Goal: Communication & Community: Answer question/provide support

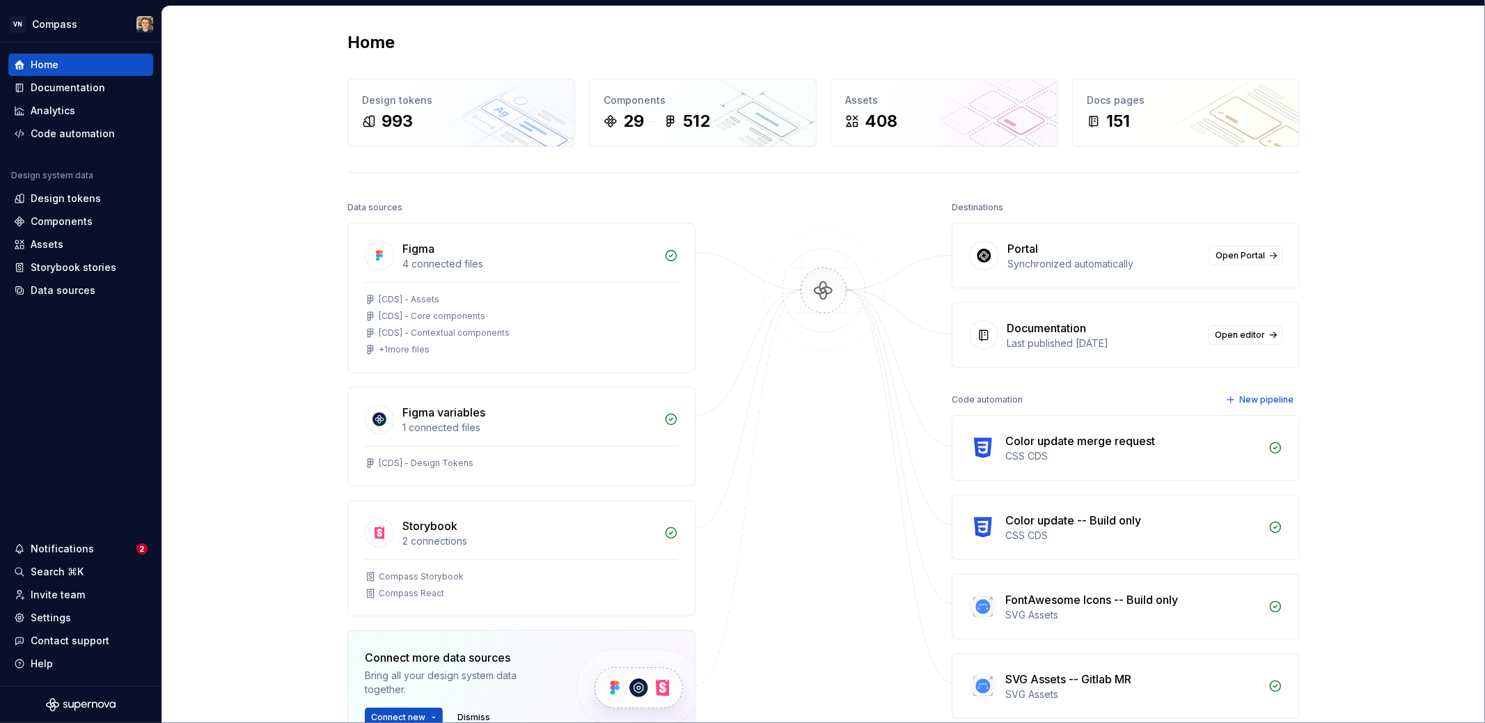
click at [108, 557] on div "Notifications 2" at bounding box center [80, 548] width 145 height 22
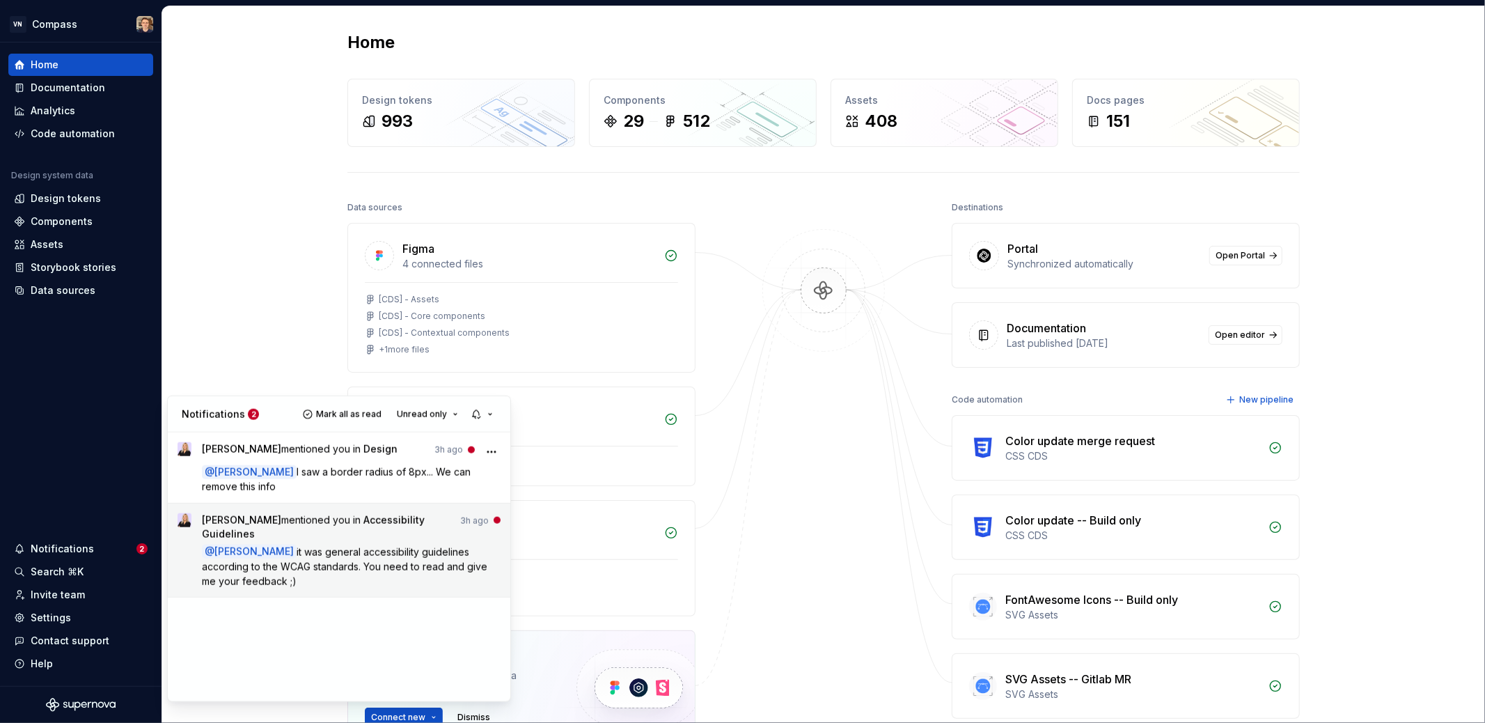
click at [391, 565] on span "it was general accessibility guidelines according to the WCAG standards. You ne…" at bounding box center [346, 566] width 288 height 41
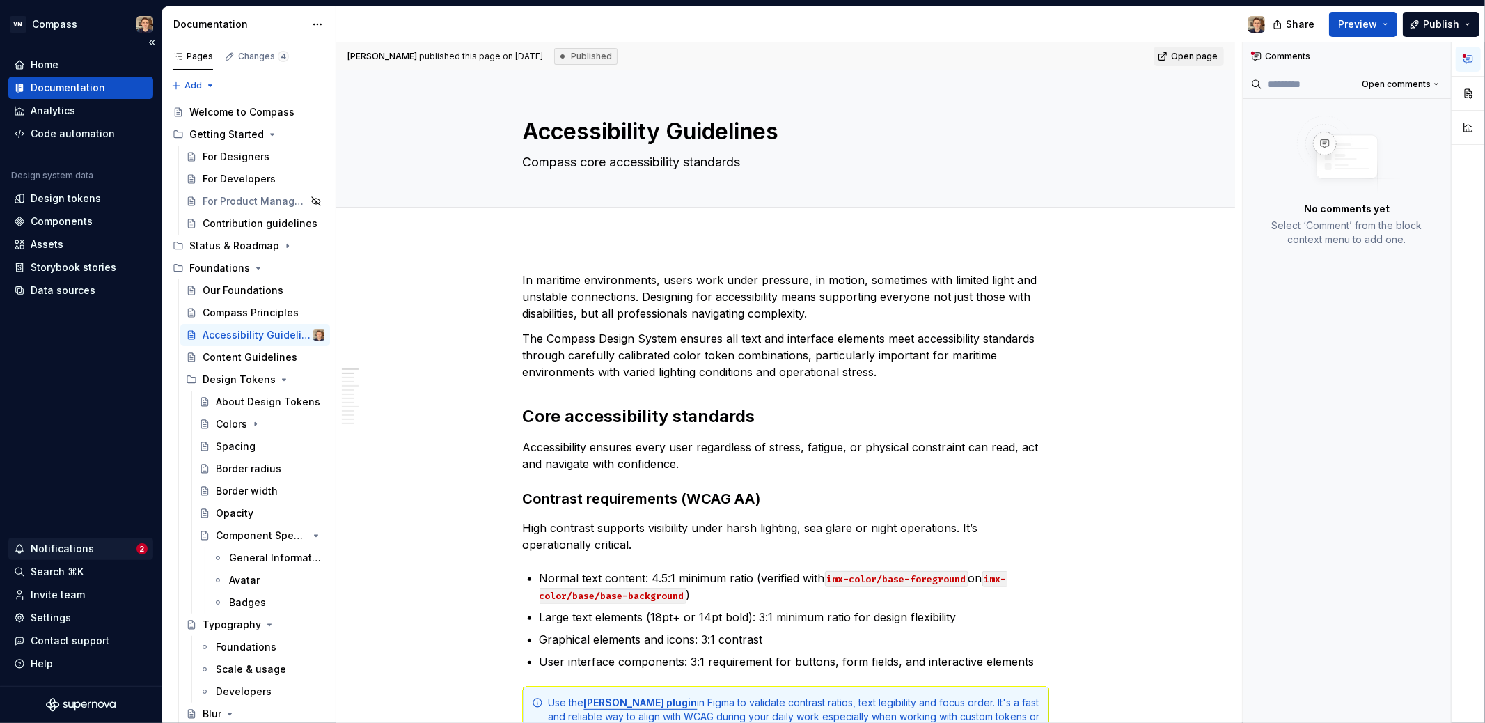
click at [117, 544] on div "Notifications" at bounding box center [75, 549] width 123 height 14
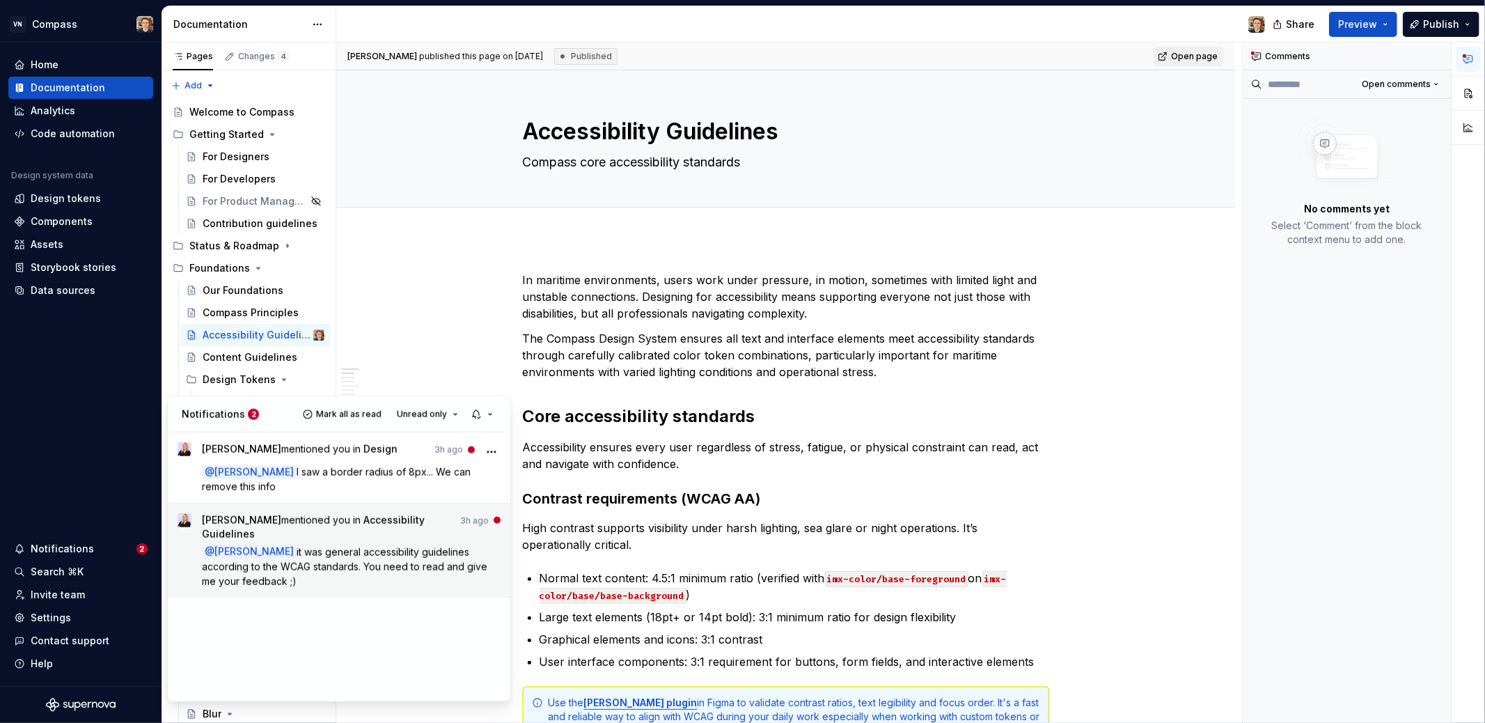
click at [328, 583] on p "@ Ugo Jauffret it was general accessibility guidelines according to the WCAG st…" at bounding box center [351, 566] width 299 height 44
type textarea "*"
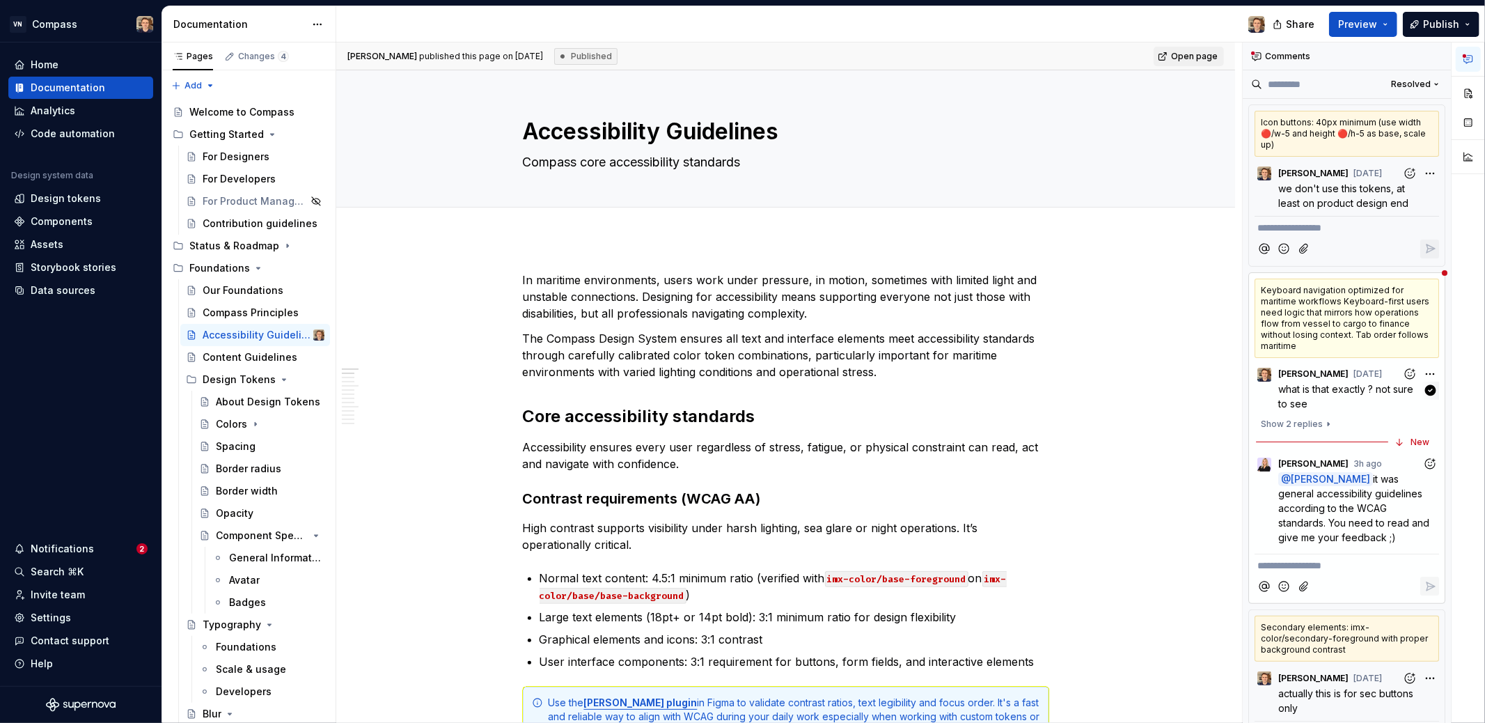
click at [1326, 388] on span "what is that exactly ? not sure to see" at bounding box center [1347, 396] width 138 height 26
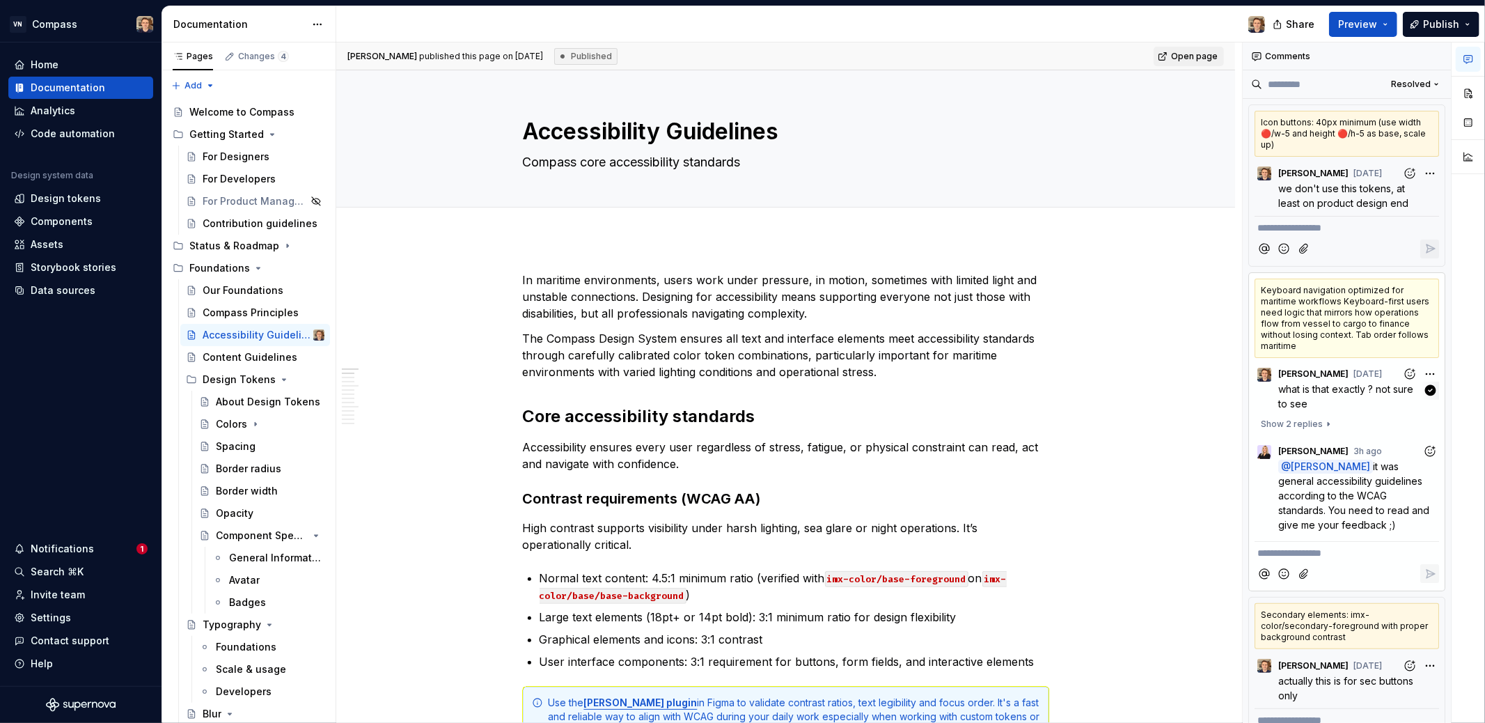
scroll to position [138, 0]
click at [1342, 319] on div "Keyboard navigation optimized for maritime workflows Keyboard-first users need …" at bounding box center [1346, 317] width 184 height 79
click at [1369, 503] on span "it was general accessibility guidelines according to the WCAG standards. You ne…" at bounding box center [1355, 495] width 154 height 70
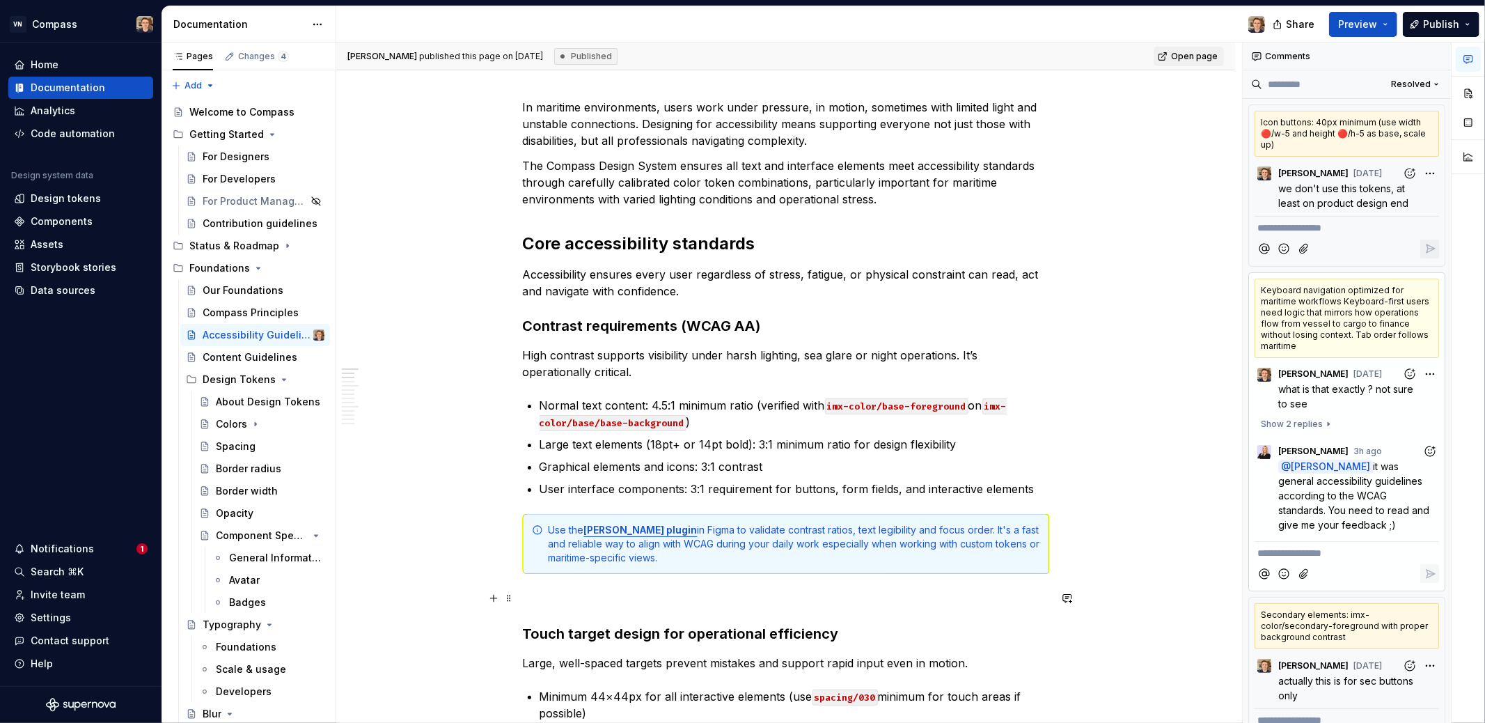
scroll to position [259, 0]
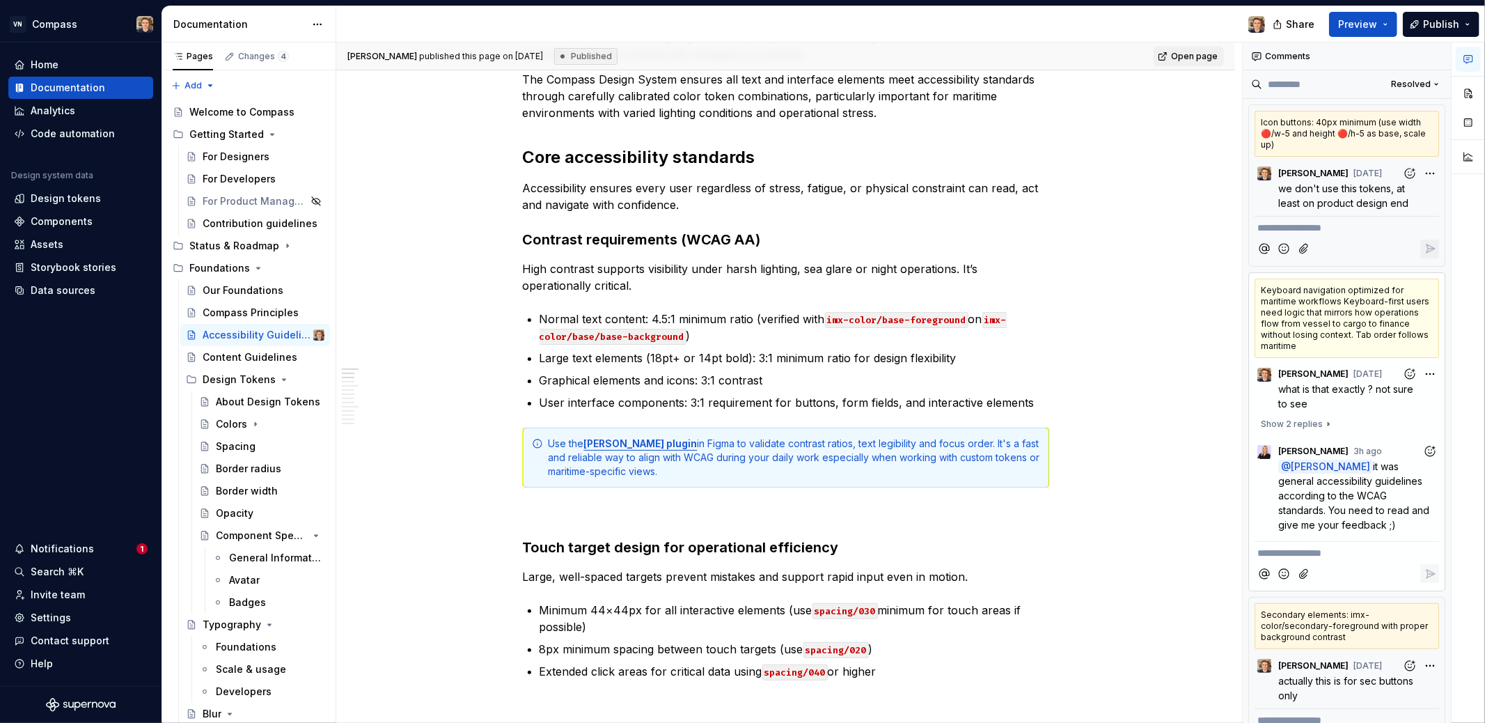
click at [1393, 290] on div "Keyboard navigation optimized for maritime workflows Keyboard-first users need …" at bounding box center [1346, 317] width 184 height 79
click at [1320, 289] on div "Keyboard navigation optimized for maritime workflows Keyboard-first users need …" at bounding box center [1346, 317] width 184 height 79
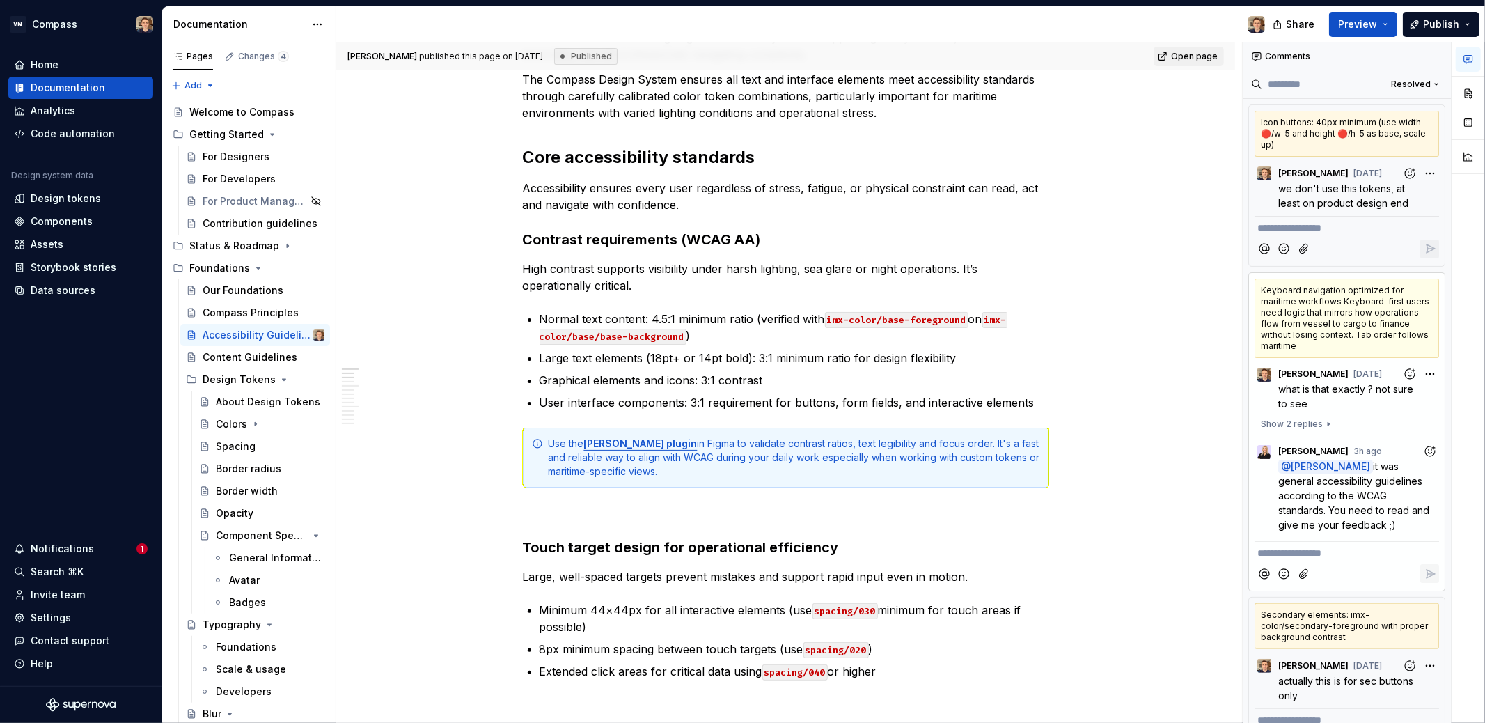
click at [1324, 132] on div "Icon buttons: 40px minimum (use width 🔴/w-5 and height 🔴/h-5 as base, scale up)" at bounding box center [1346, 134] width 184 height 46
click at [1327, 613] on div "Secondary elements: imx-color/secondary-foreground with proper background contr…" at bounding box center [1346, 626] width 184 height 46
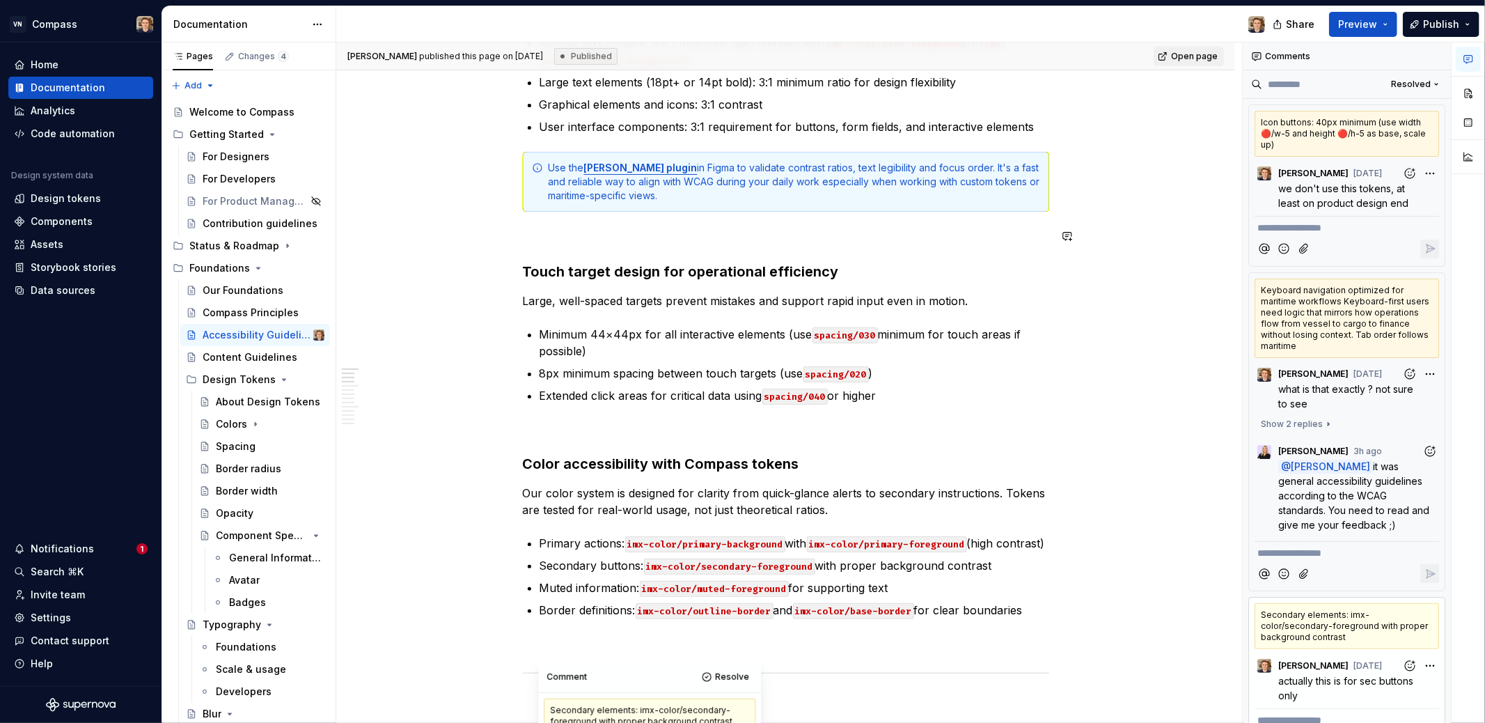
scroll to position [707, 0]
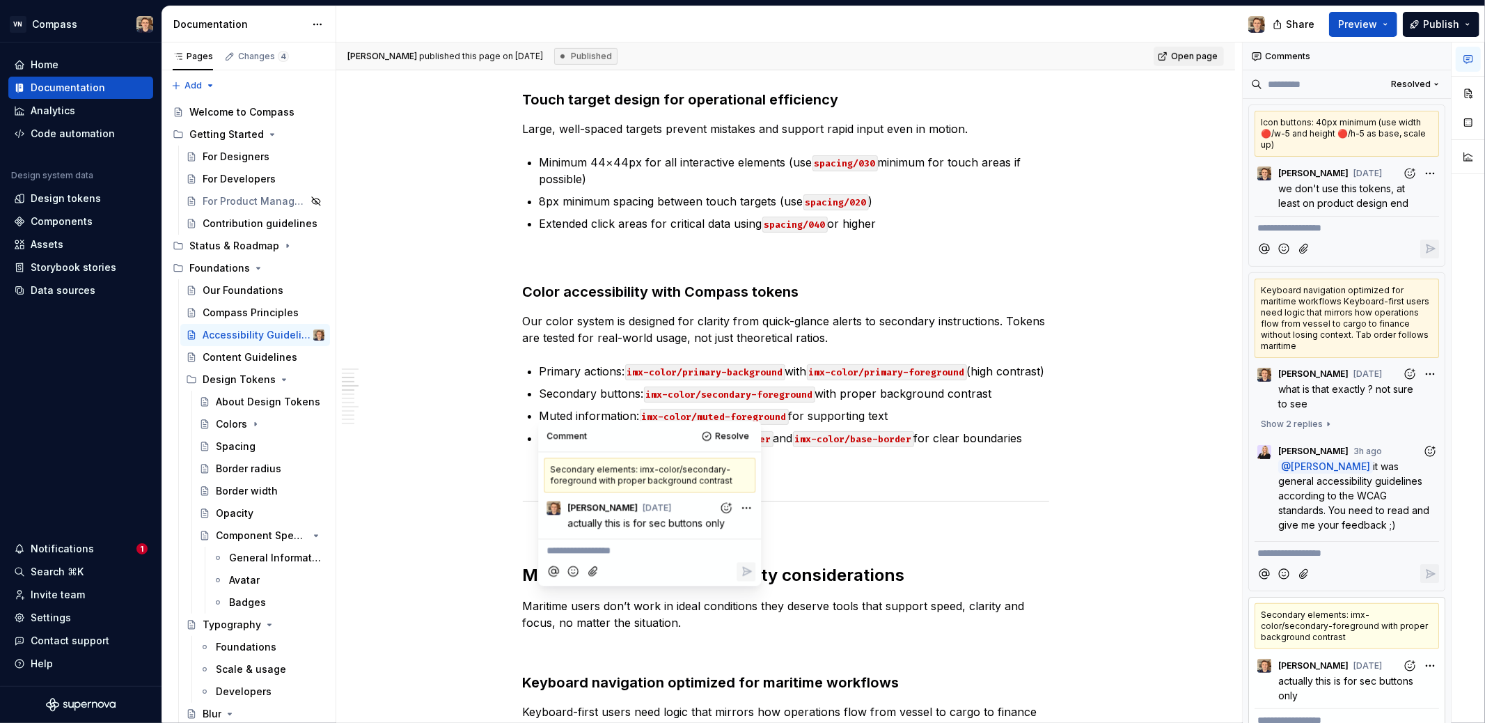
click at [1334, 290] on div "Keyboard navigation optimized for maritime workflows Keyboard-first users need …" at bounding box center [1346, 317] width 184 height 79
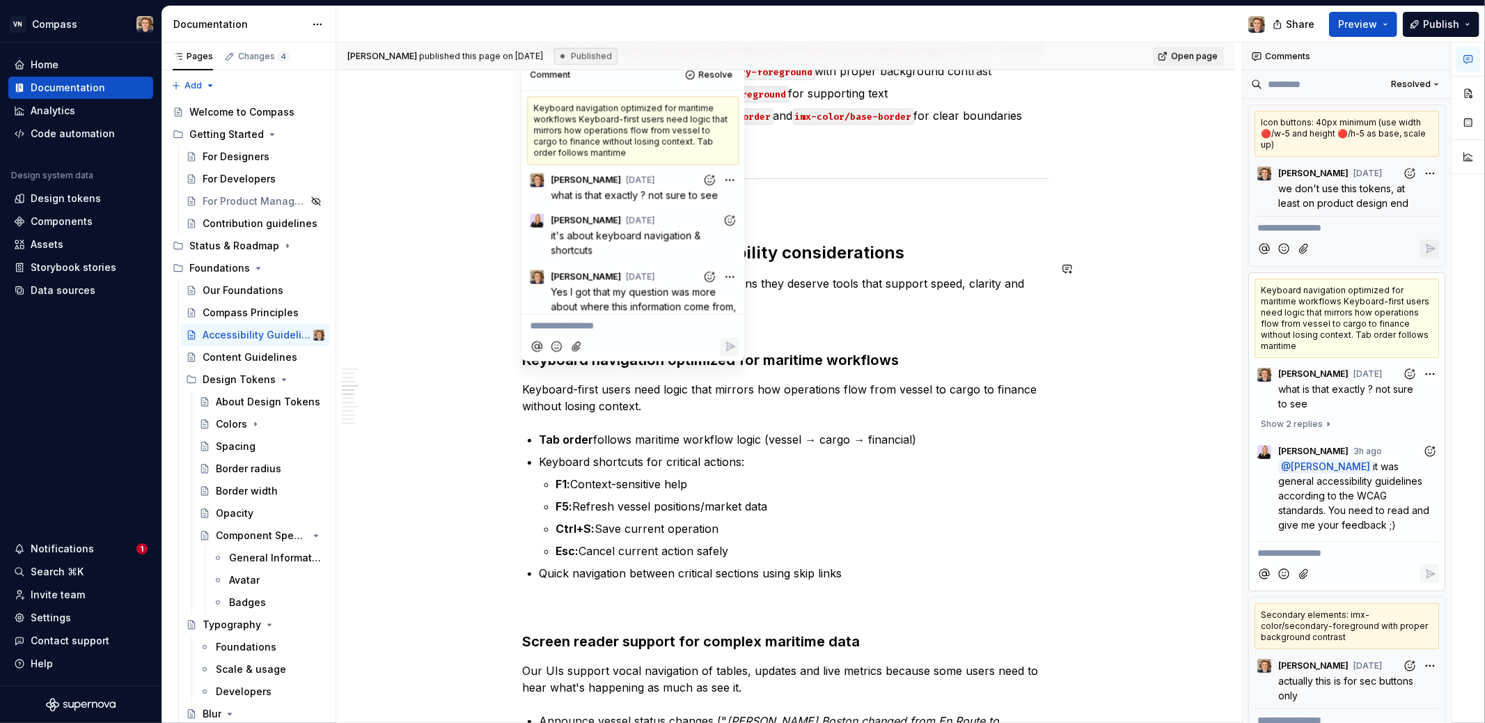
scroll to position [138, 0]
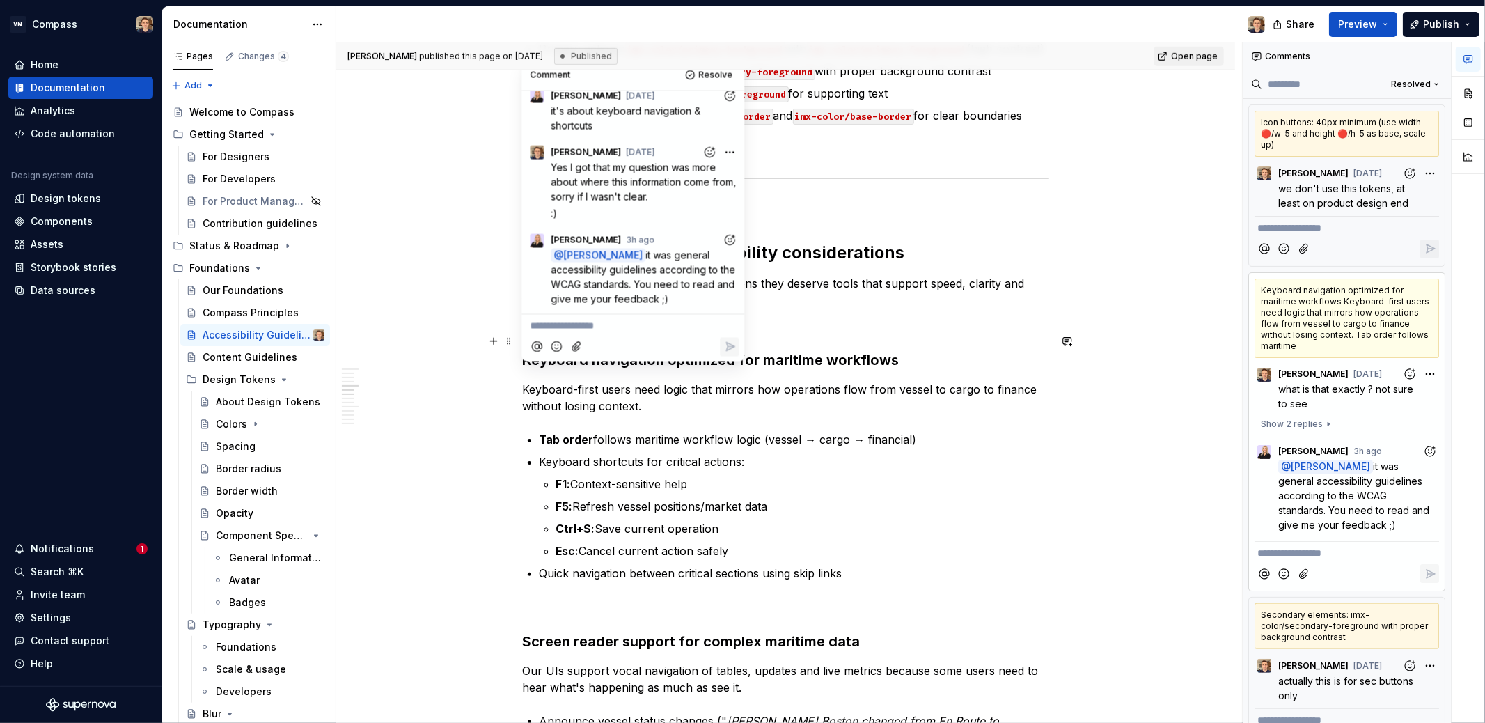
click at [637, 340] on div at bounding box center [633, 346] width 212 height 29
click at [636, 327] on p "**********" at bounding box center [633, 326] width 206 height 15
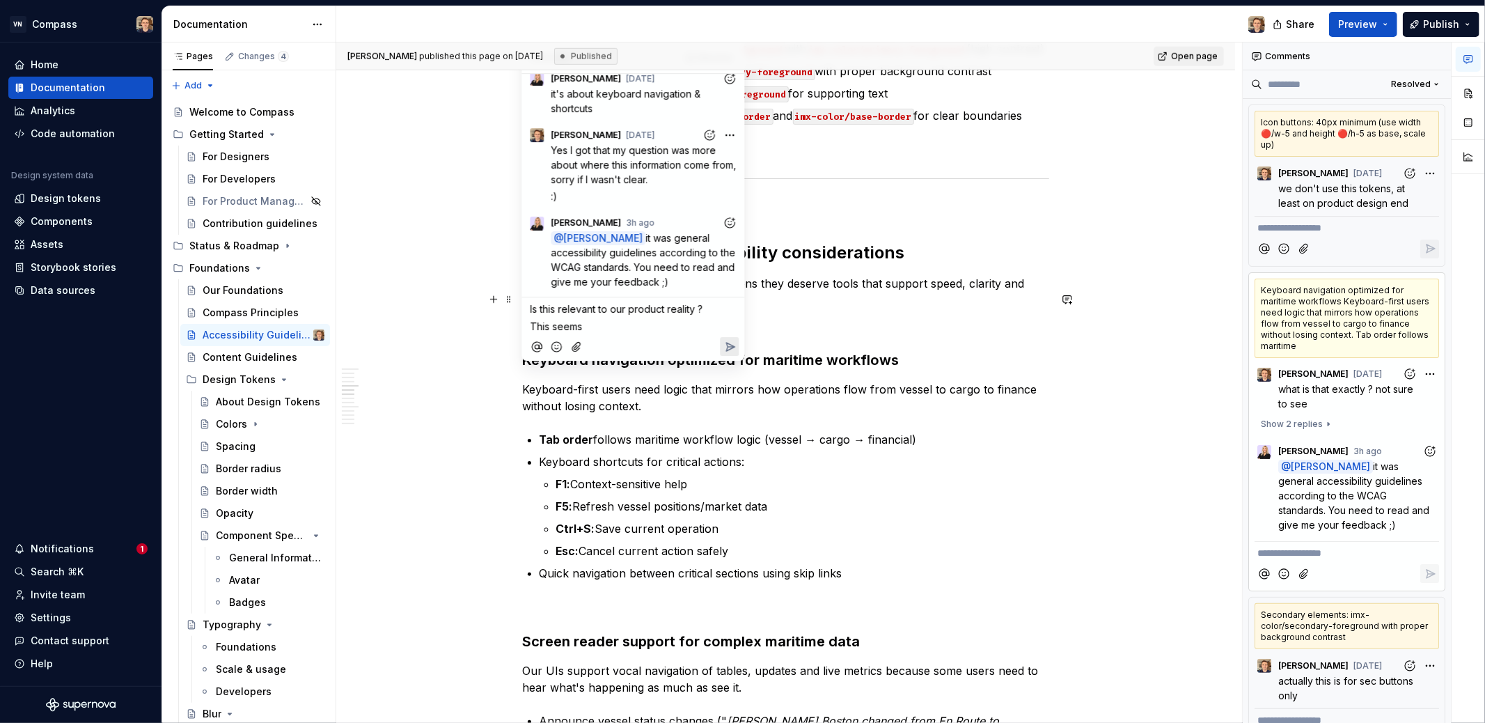
click at [667, 310] on span "Is this relevant to our product reality ?" at bounding box center [616, 309] width 173 height 12
click at [648, 327] on p "This seems" at bounding box center [633, 326] width 206 height 15
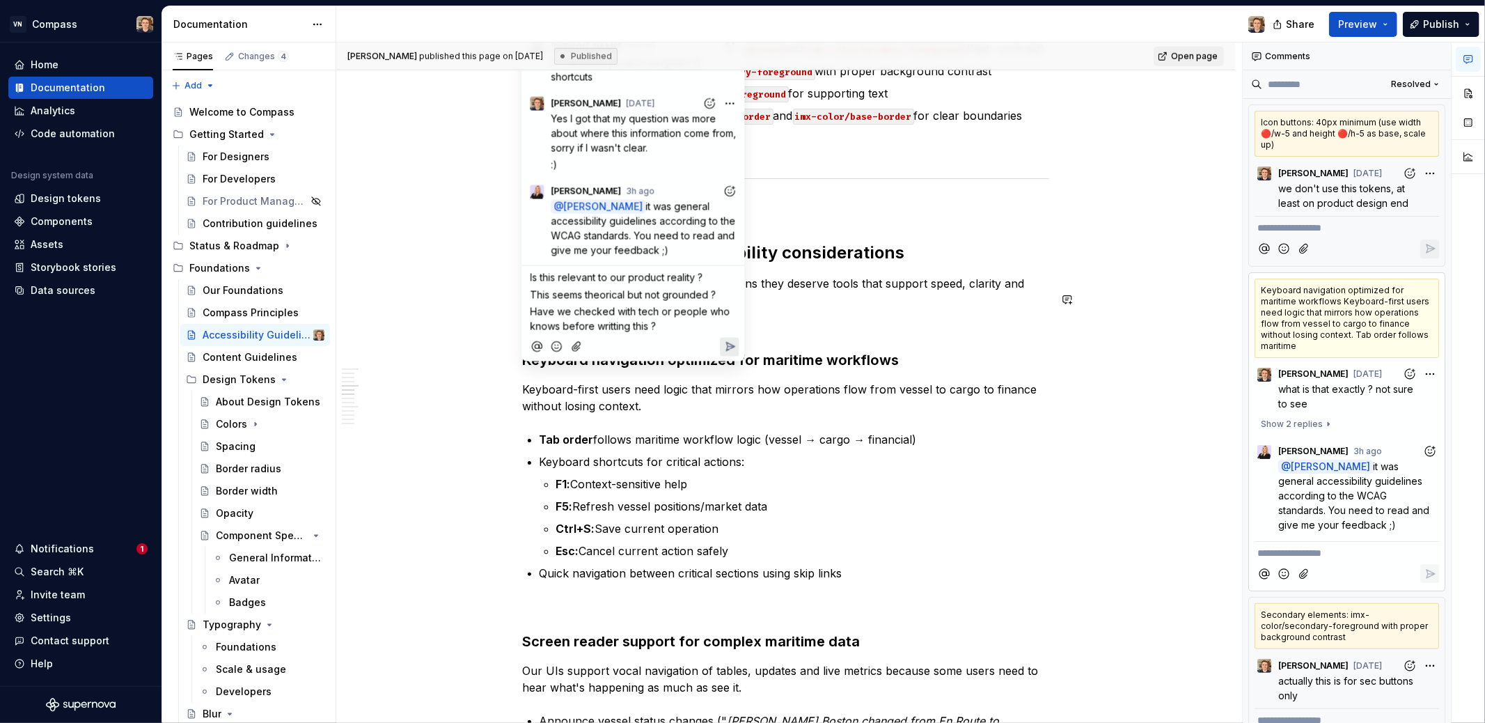
click at [537, 280] on span "Is this relevant to our product reality ?" at bounding box center [616, 278] width 173 height 12
click at [535, 275] on span "Is this relevant to our product reality ?" at bounding box center [616, 278] width 173 height 12
click at [533, 275] on span "Is this relevant to our product reality ?" at bounding box center [616, 278] width 173 height 12
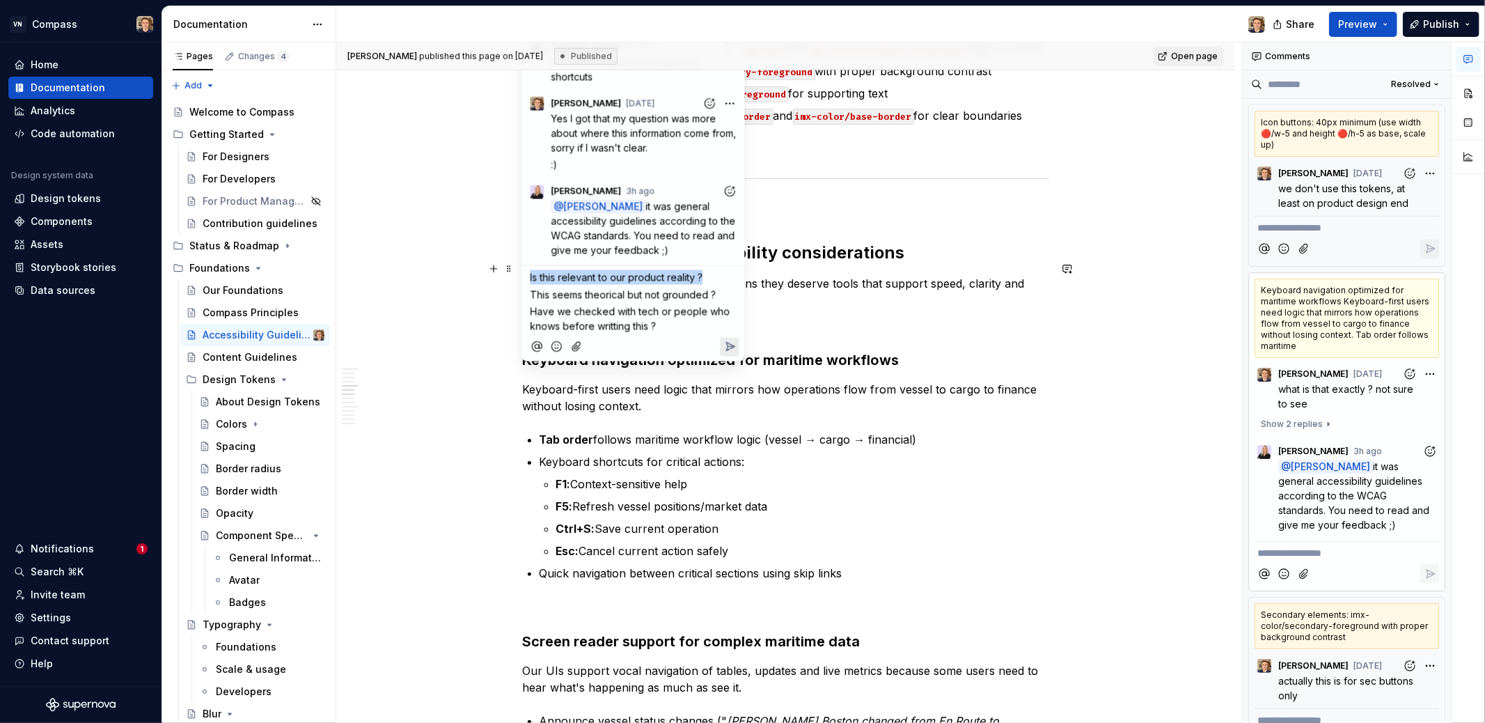
click at [533, 275] on span "Is this relevant to our product reality ?" at bounding box center [616, 278] width 173 height 12
click at [534, 276] on span "Is this relevant to our product reality ?" at bounding box center [616, 278] width 173 height 12
click at [535, 276] on span "Is this relevant to our product reality ?" at bounding box center [616, 278] width 173 height 12
click at [537, 278] on span "Is this relevant to our product reality ?" at bounding box center [616, 278] width 173 height 12
drag, startPoint x: 537, startPoint y: 277, endPoint x: 528, endPoint y: 276, distance: 9.8
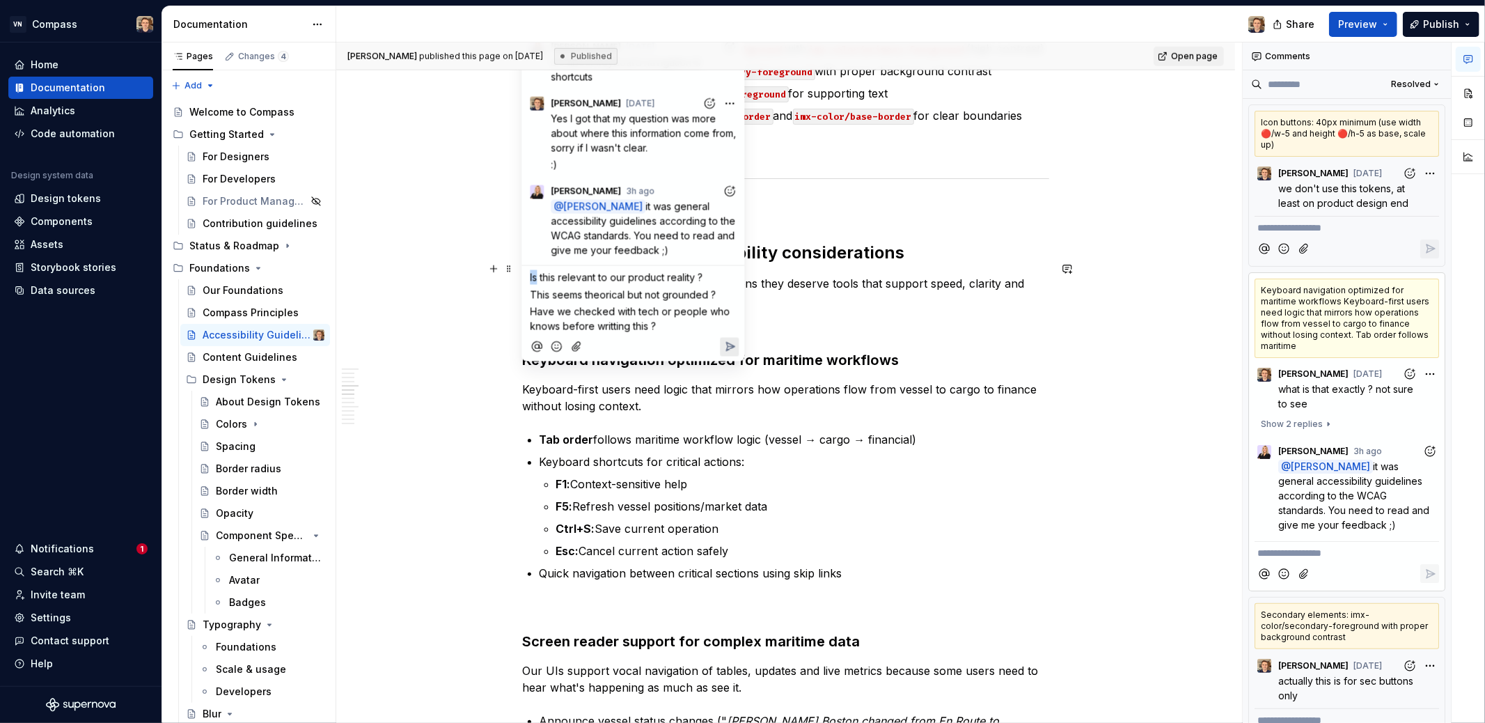
click at [528, 276] on div "Is this relevant to our product reality ? This seems theorical but not grounded…" at bounding box center [633, 300] width 212 height 68
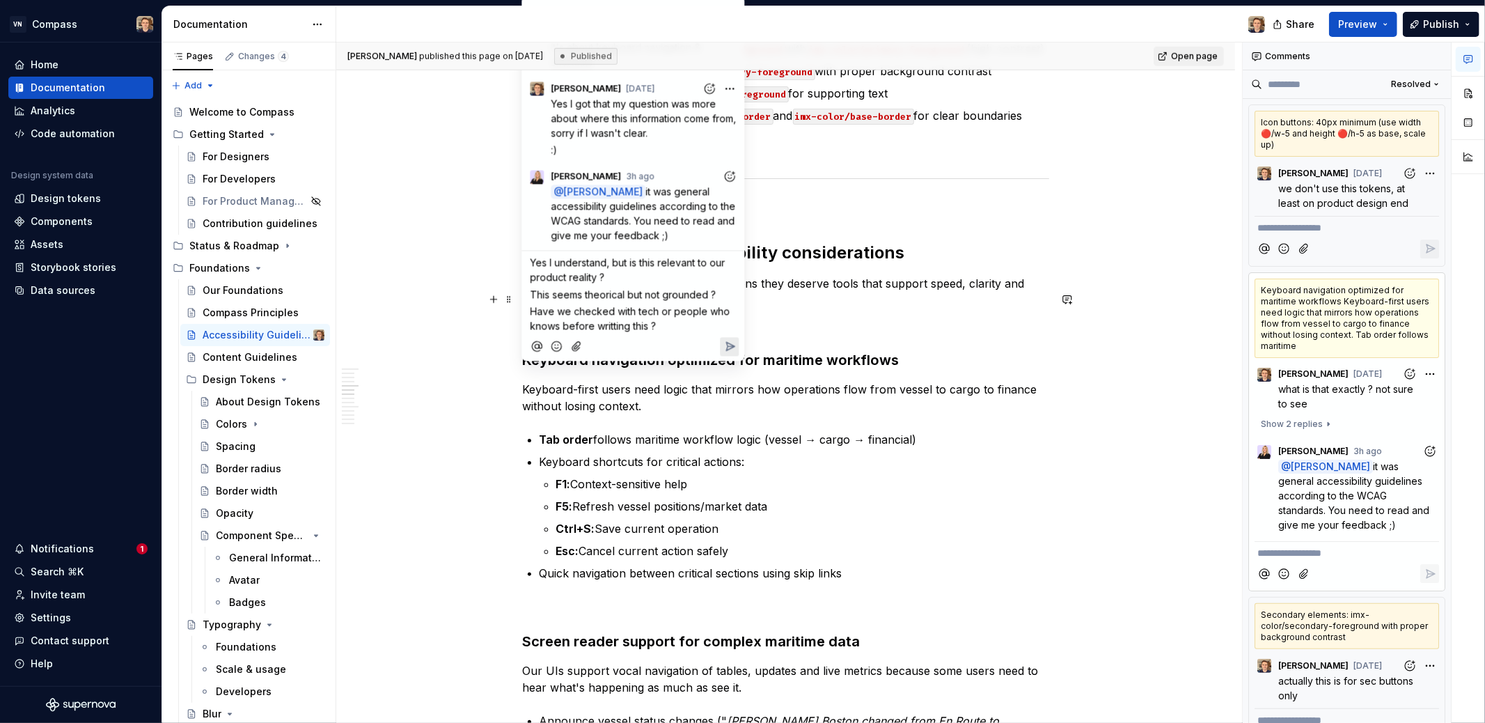
click at [601, 294] on span "This seems theorical but not grounded ?" at bounding box center [623, 294] width 186 height 12
click at [636, 292] on span "This seems theorical but not grounded ?" at bounding box center [623, 294] width 186 height 12
click at [674, 296] on span "This seems theorical and not grounded ?" at bounding box center [624, 294] width 189 height 12
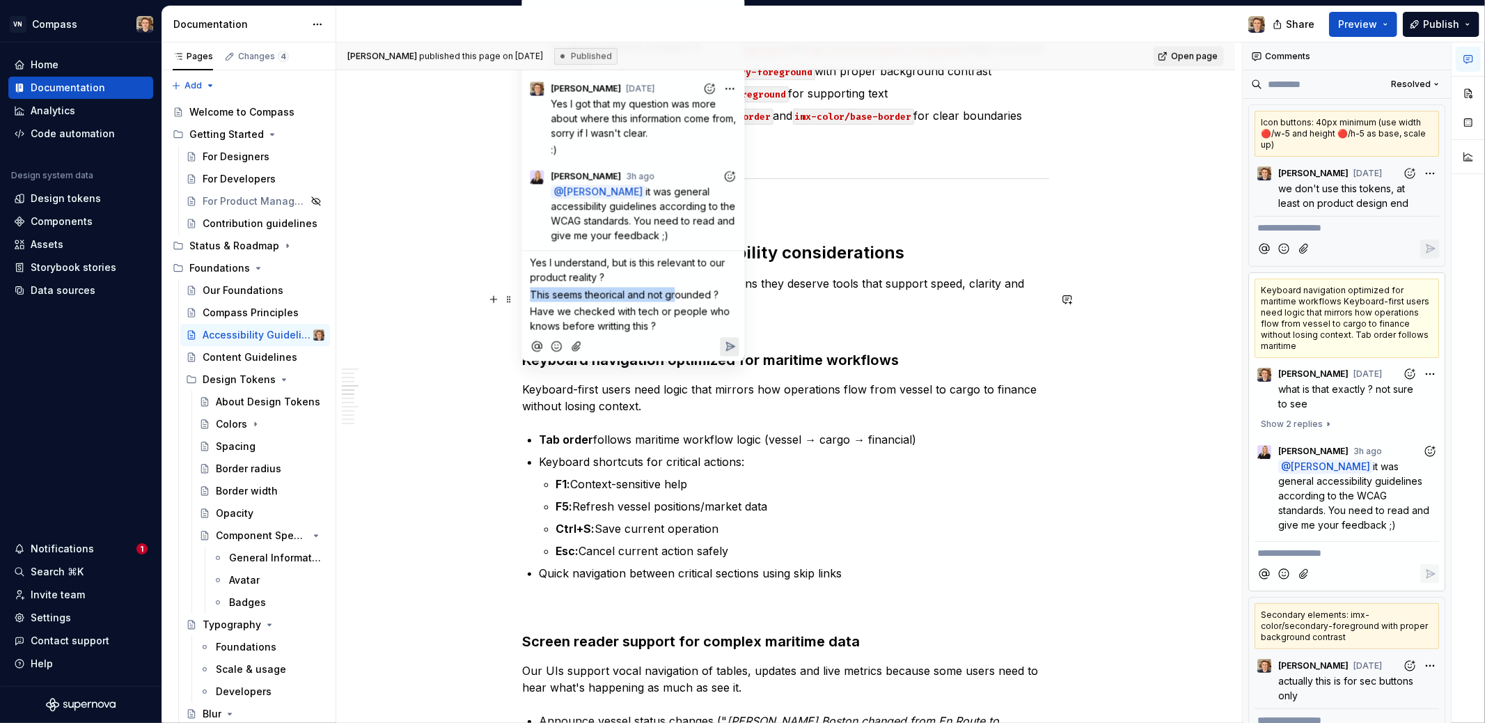
click at [674, 295] on span "This seems theorical and not grounded ?" at bounding box center [624, 294] width 189 height 12
click at [674, 296] on span "This seems theorical and not grounded ?" at bounding box center [624, 294] width 189 height 12
copy span "This seems theorical and not grounded ?"
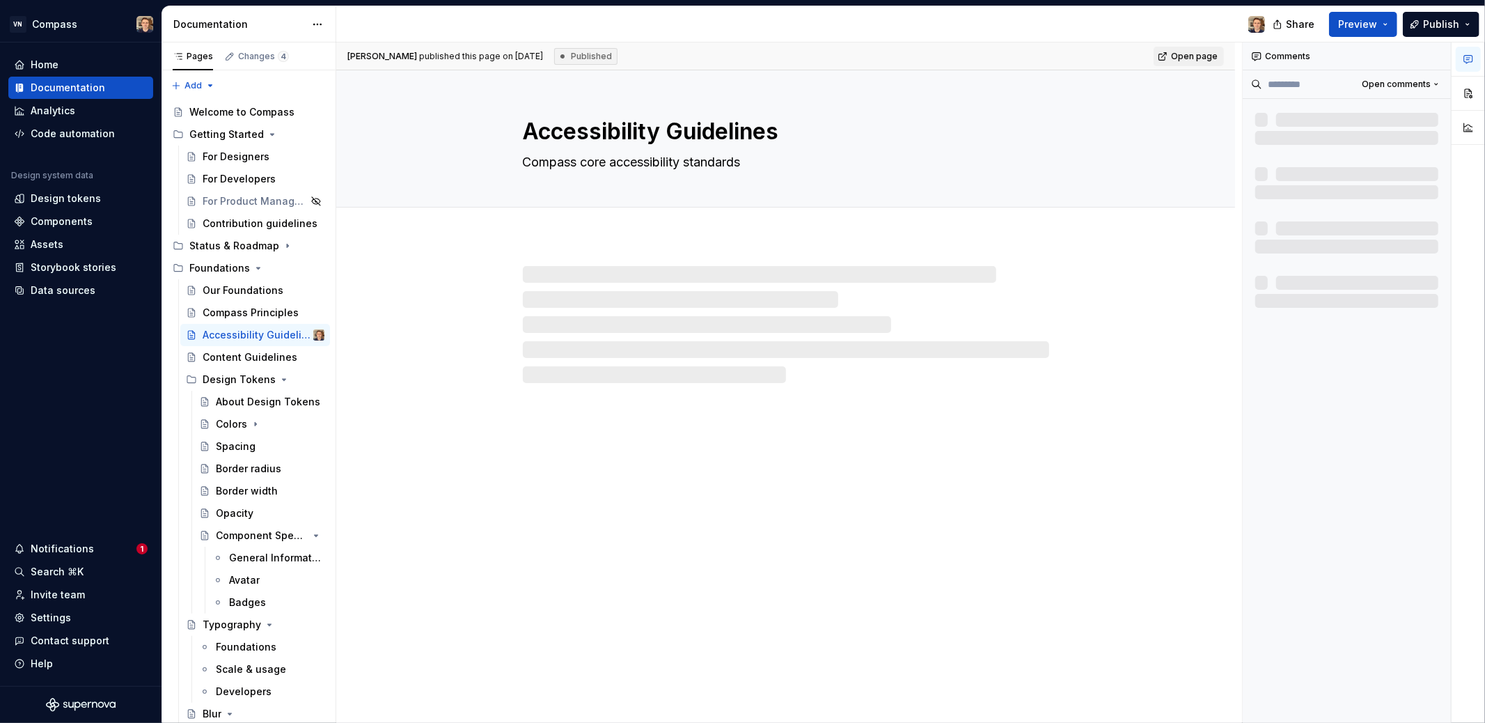
type textarea "*"
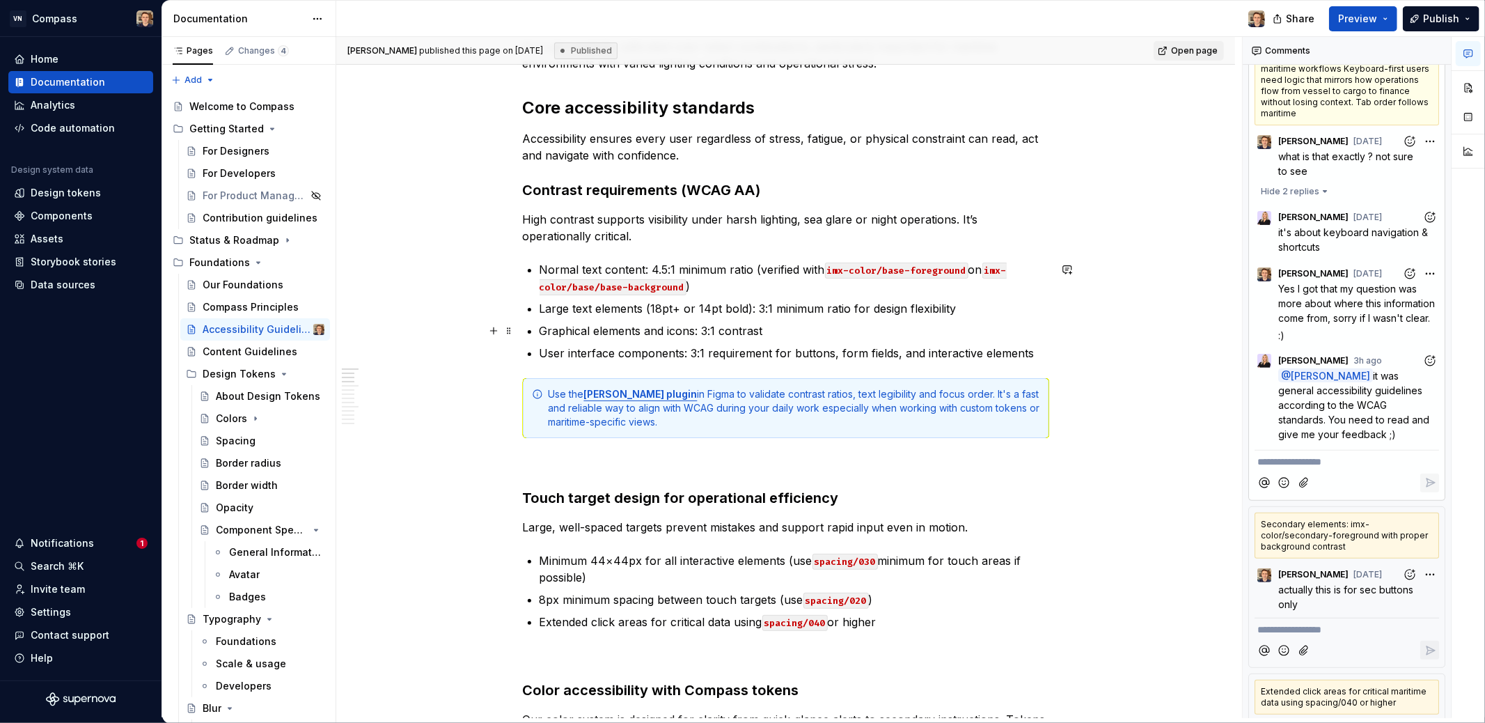
scroll to position [388, 0]
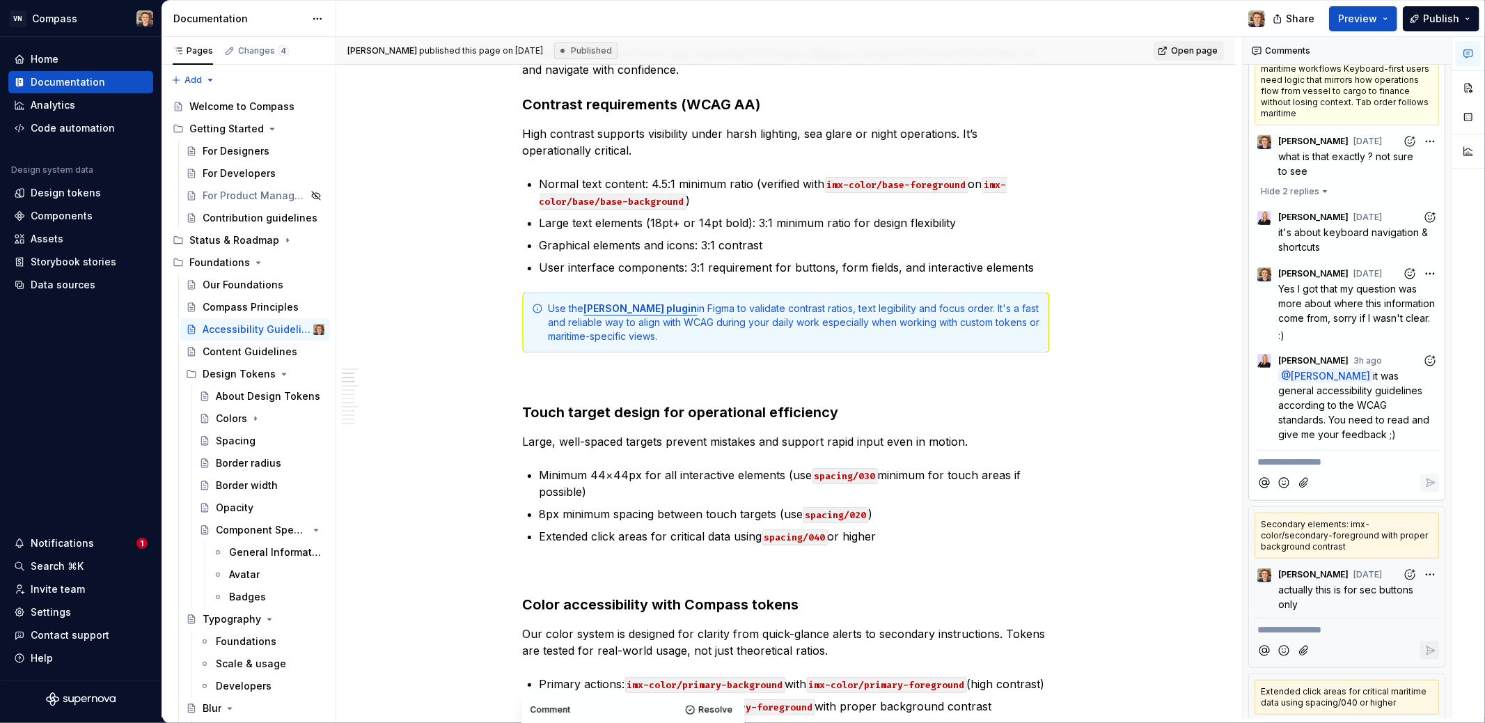
click at [1315, 469] on p "**********" at bounding box center [1346, 462] width 179 height 15
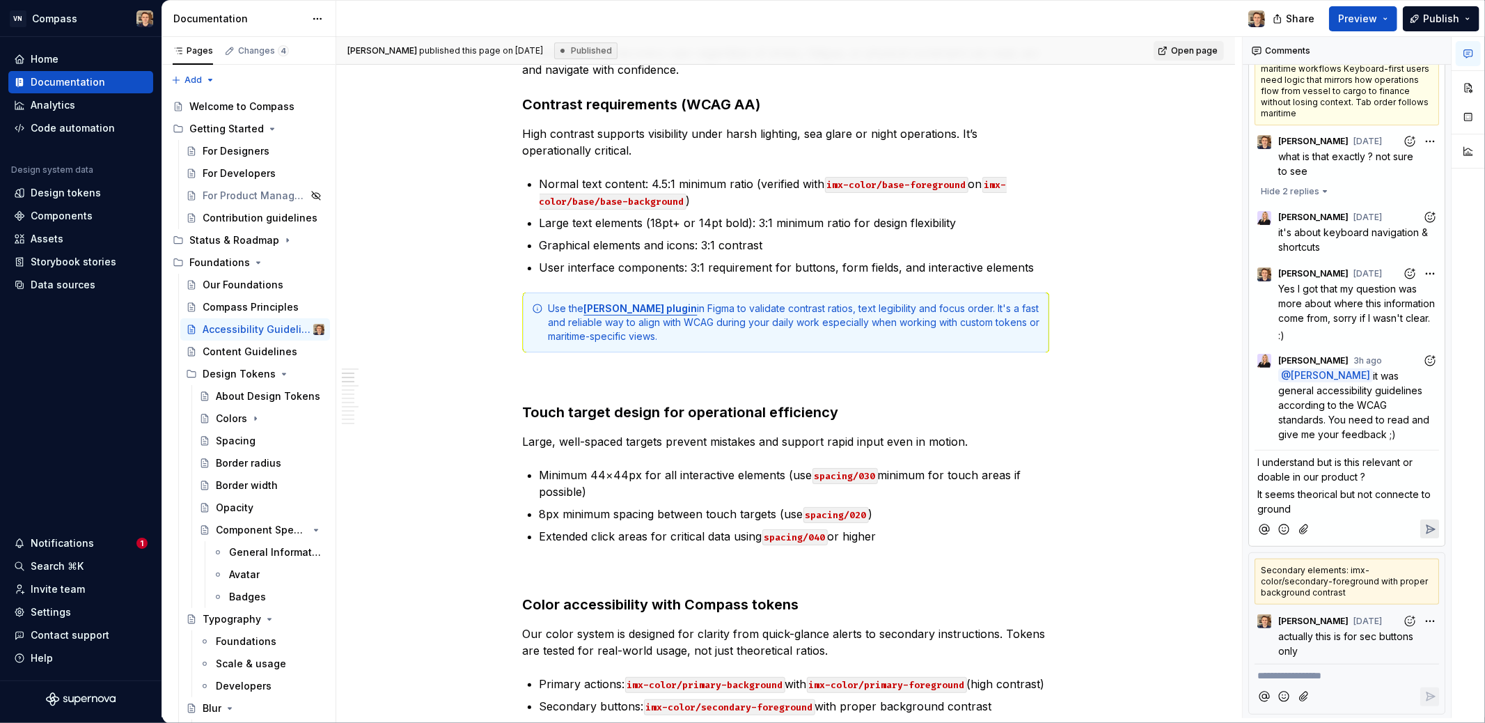
click at [1342, 506] on span "It seems theorical but not connecte to ground" at bounding box center [1345, 501] width 176 height 26
click at [1298, 505] on span "It seems theorical but not connecte to ground" at bounding box center [1345, 501] width 176 height 26
drag, startPoint x: 1386, startPoint y: 508, endPoint x: 1397, endPoint y: 511, distance: 10.8
click at [1399, 516] on p "It seems kind of theorical but not connecte to ground" at bounding box center [1346, 501] width 179 height 29
click at [1300, 514] on span "It seems kind of theorical but not connecte to ground" at bounding box center [1333, 501] width 152 height 26
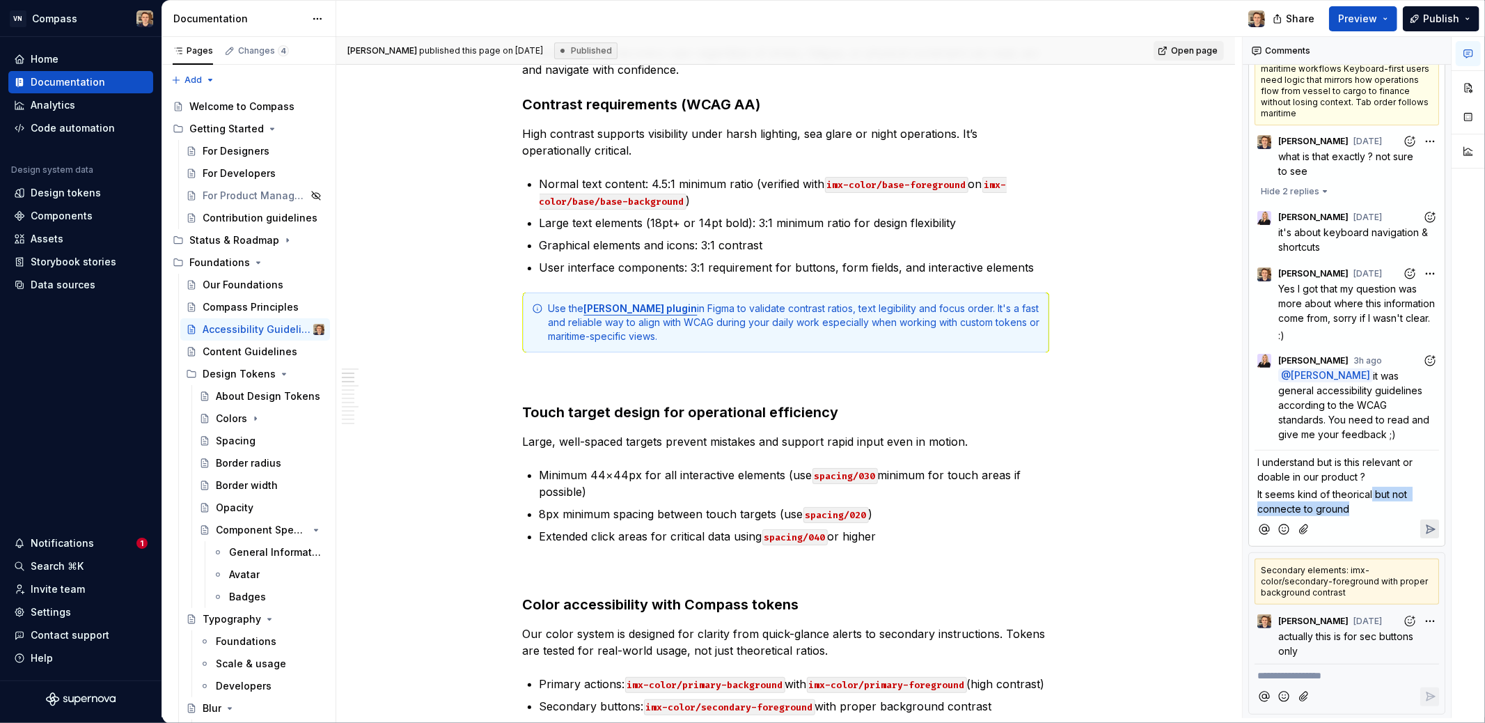
drag, startPoint x: 1373, startPoint y: 501, endPoint x: 1404, endPoint y: 521, distance: 37.3
click at [1404, 516] on p "It seems kind of theorical but not connecte to ground" at bounding box center [1346, 501] width 179 height 29
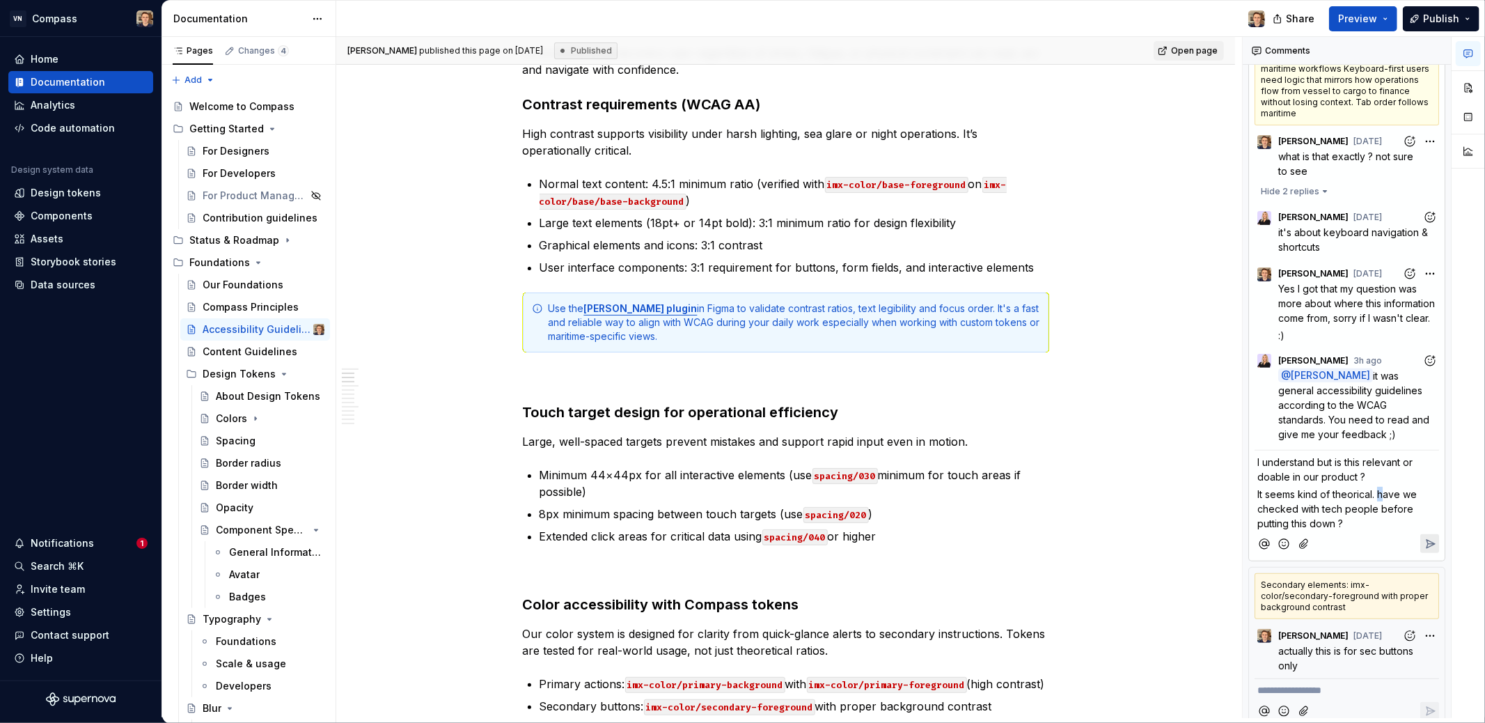
click at [1380, 502] on span "It seems kind of theorical. have we checked with tech people before putting thi…" at bounding box center [1338, 508] width 162 height 41
click at [1411, 499] on span "It seems kind of theorical. Have we checked with tech people before putting thi…" at bounding box center [1339, 508] width 164 height 41
click at [1423, 547] on icon "Reply" at bounding box center [1430, 544] width 14 height 14
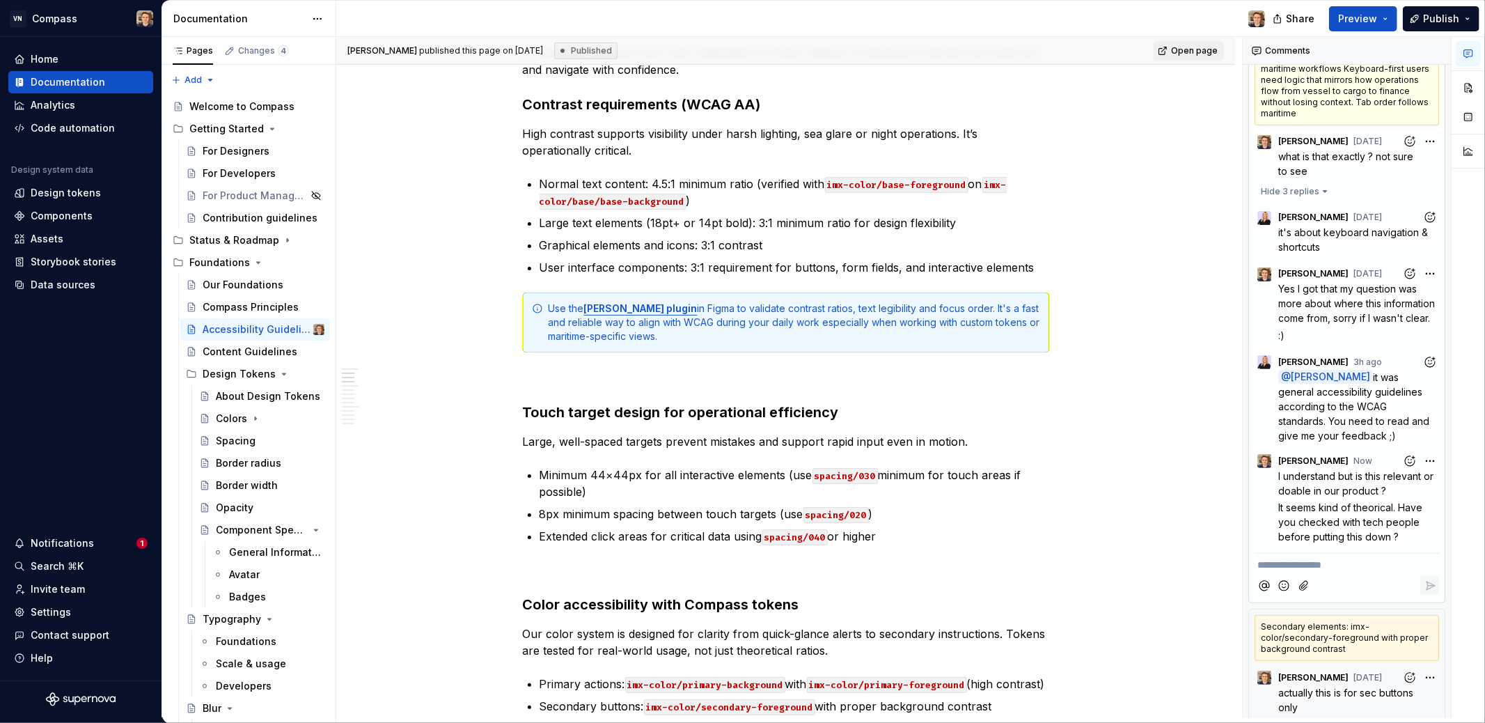
click at [1376, 572] on p "**********" at bounding box center [1346, 565] width 179 height 15
click at [1385, 483] on li "K Kyle" at bounding box center [1384, 478] width 91 height 19
click at [1415, 496] on span "Matt Convente" at bounding box center [1422, 498] width 79 height 14
click at [1423, 594] on icon "Reply" at bounding box center [1430, 587] width 14 height 14
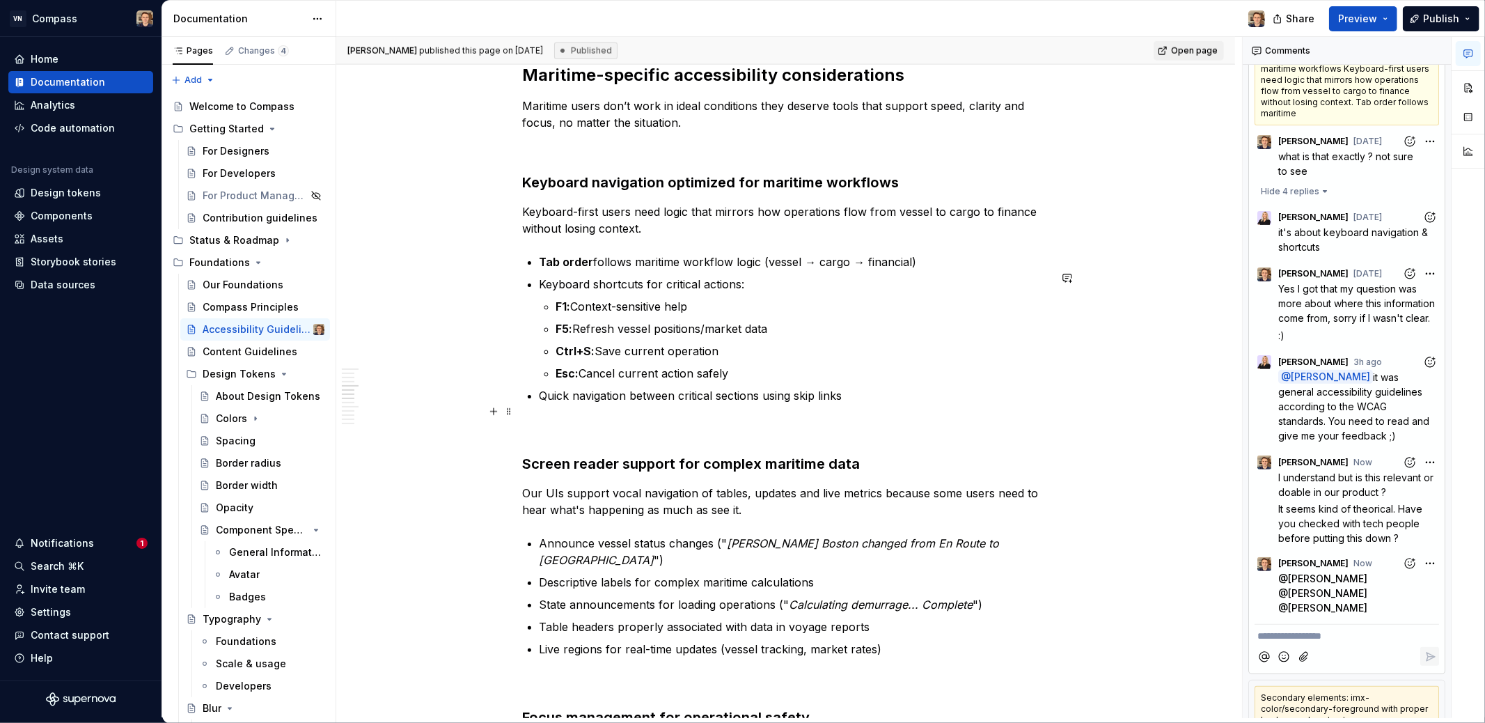
scroll to position [1221, 0]
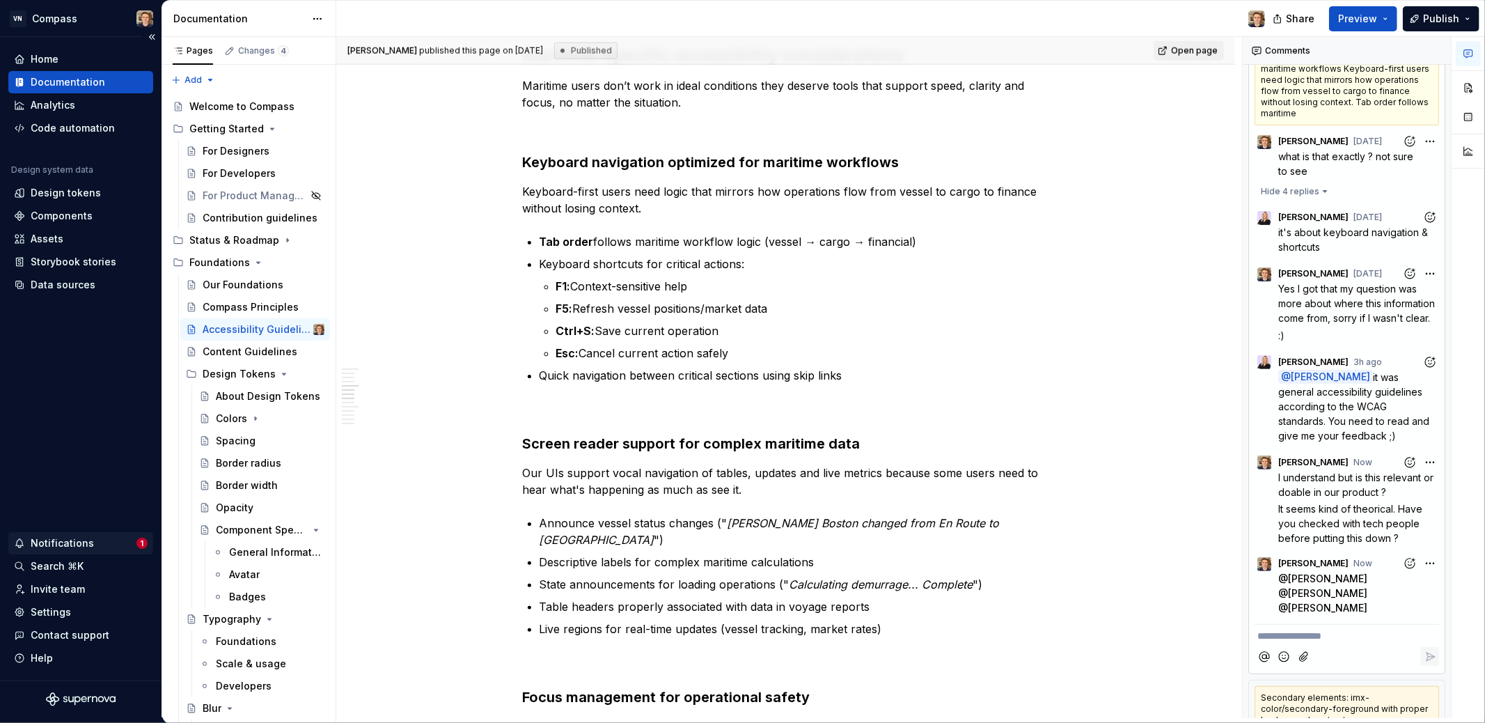
click at [111, 540] on div "Notifications" at bounding box center [75, 543] width 123 height 14
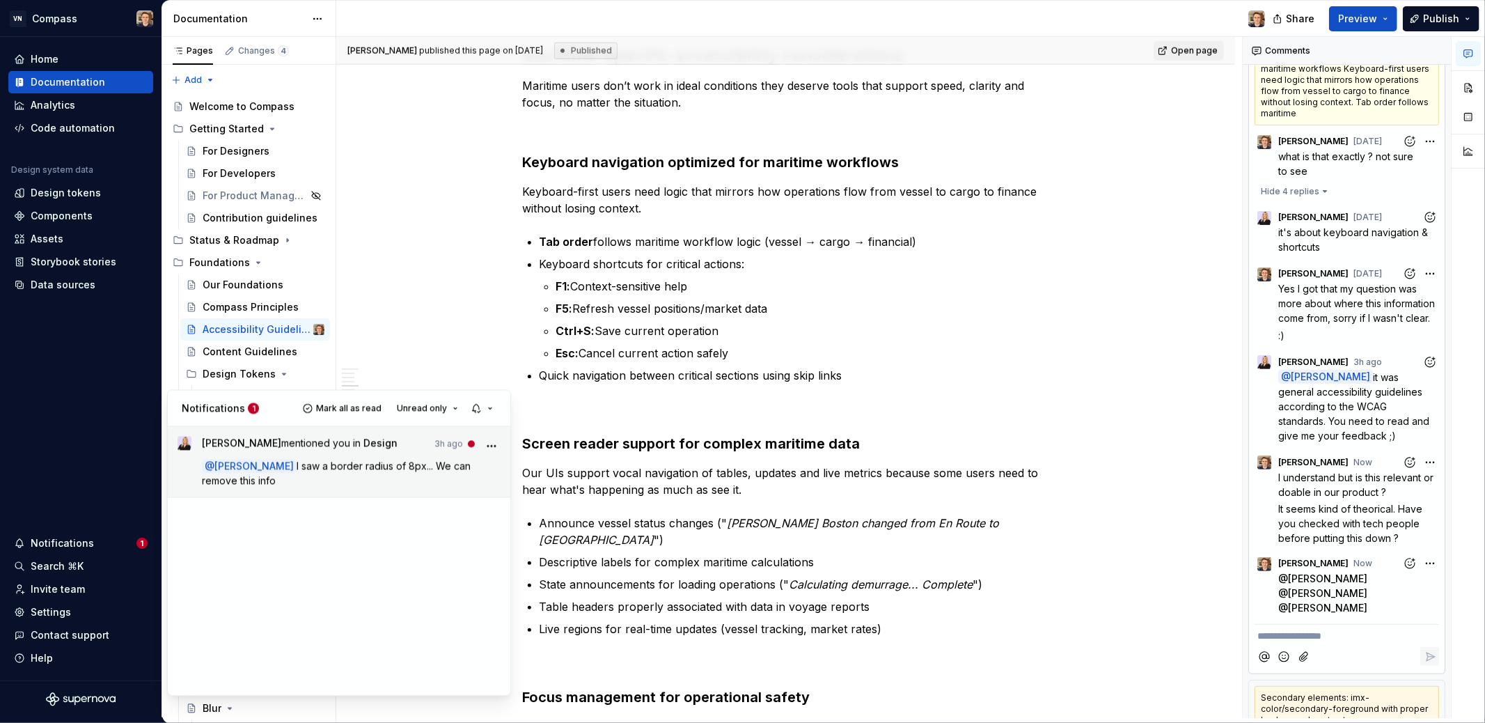
click at [396, 470] on span "I saw a border radius of 8px... We can remove this info" at bounding box center [338, 473] width 272 height 26
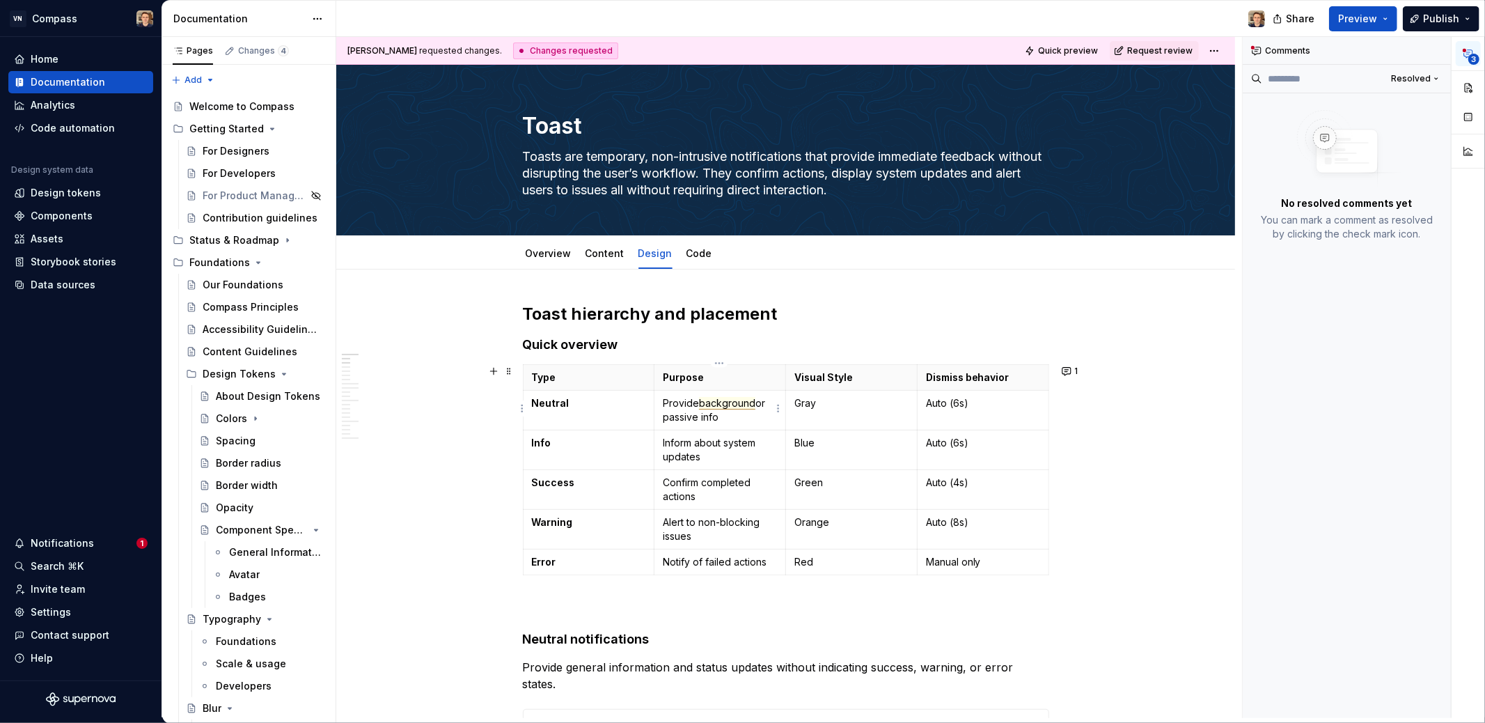
click at [735, 402] on span "background" at bounding box center [727, 403] width 56 height 13
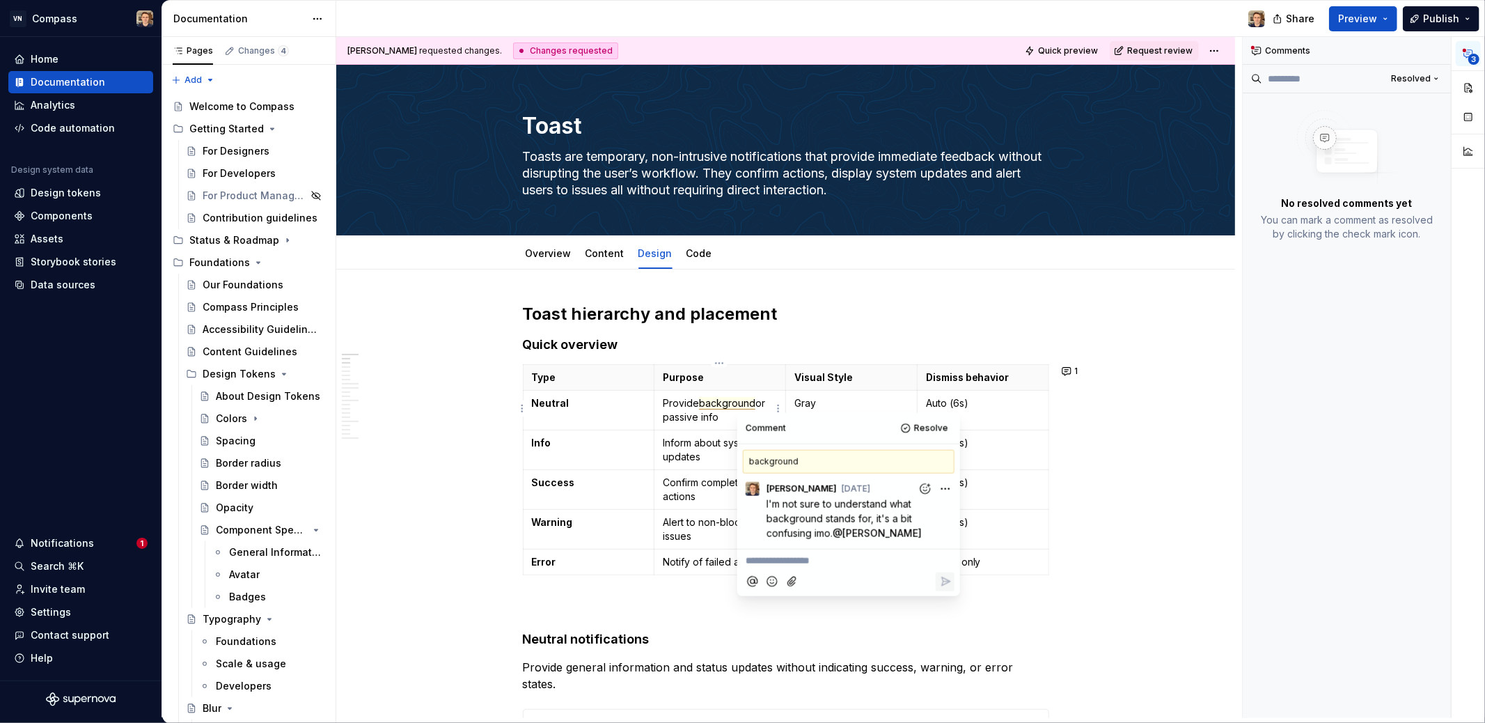
click at [764, 561] on p "**********" at bounding box center [849, 560] width 206 height 15
click at [1224, 253] on div "Overview Content Design Code Add tab" at bounding box center [785, 252] width 899 height 34
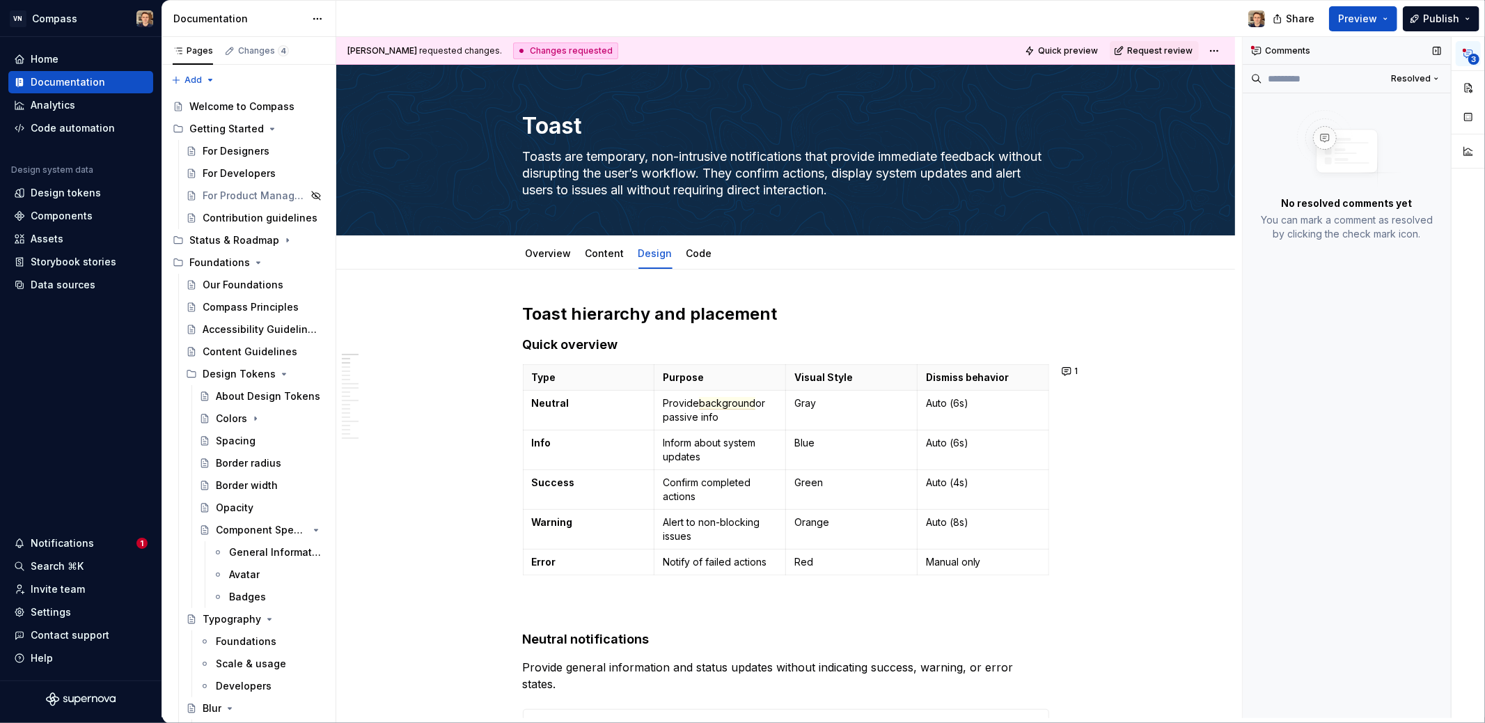
click at [1262, 46] on icon at bounding box center [1256, 50] width 11 height 11
click at [1422, 77] on span "Resolved" at bounding box center [1411, 78] width 40 height 11
click at [1400, 105] on div "Open comments" at bounding box center [1391, 105] width 91 height 14
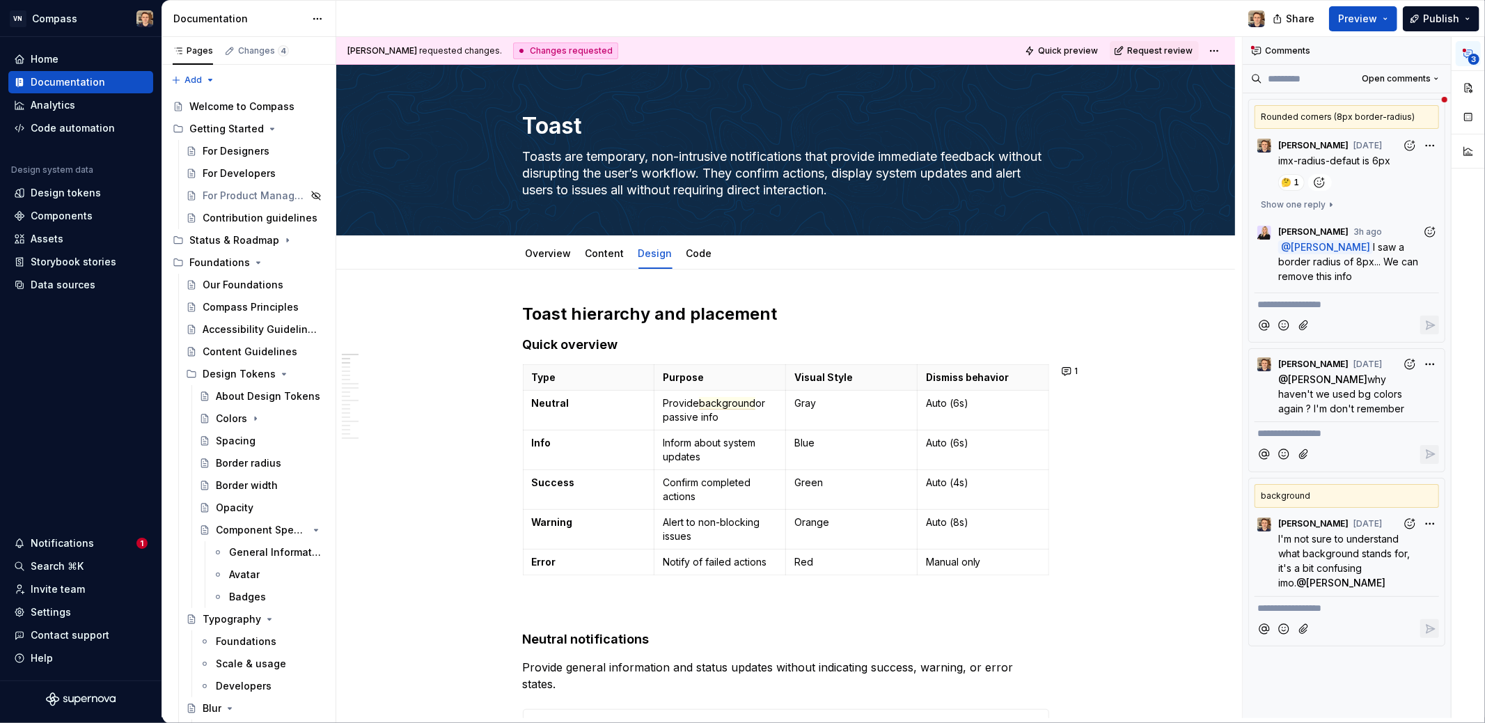
click at [1396, 253] on span "I saw a border radius of 8px... We can remove this info" at bounding box center [1349, 261] width 143 height 41
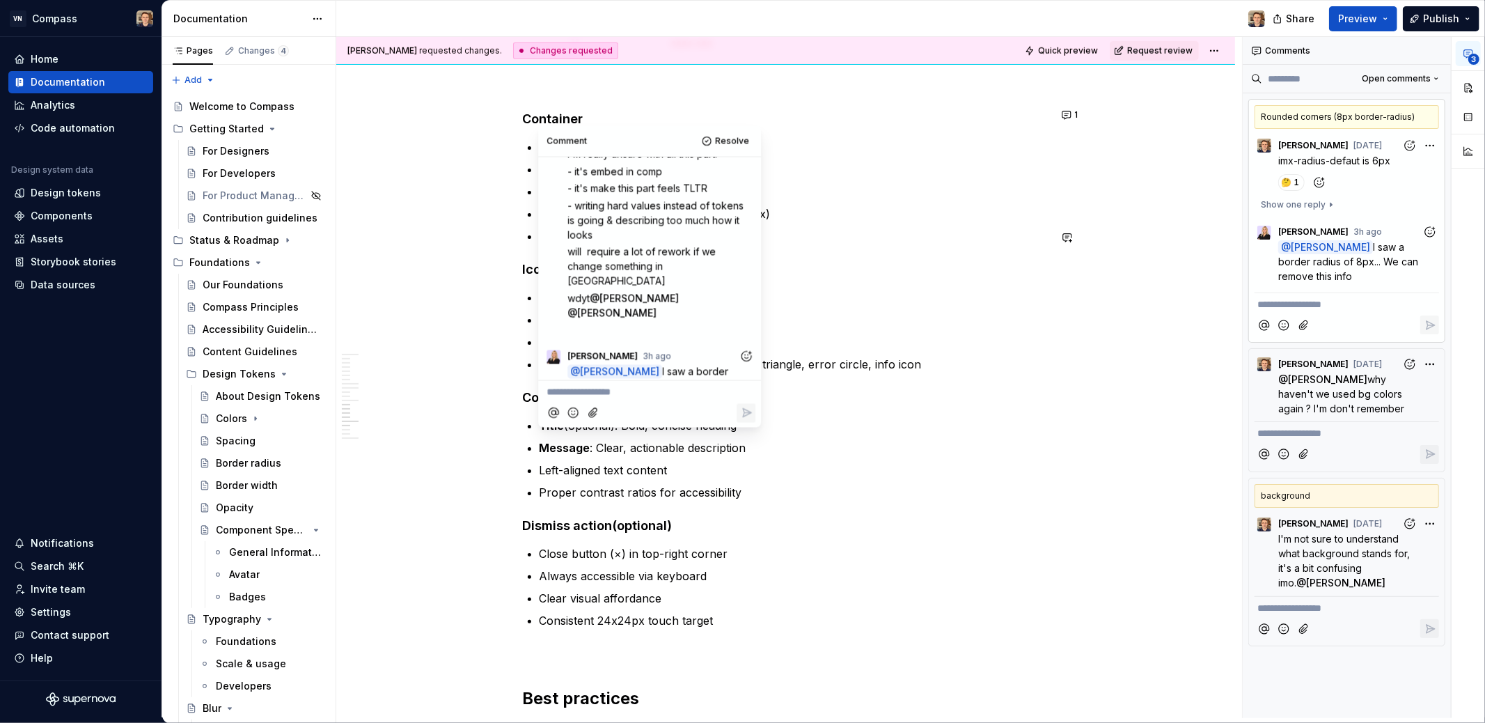
scroll to position [132, 0]
click at [642, 393] on p "**********" at bounding box center [649, 392] width 206 height 15
click at [869, 228] on p "Responsive height (min-height: 80px)" at bounding box center [795, 236] width 510 height 17
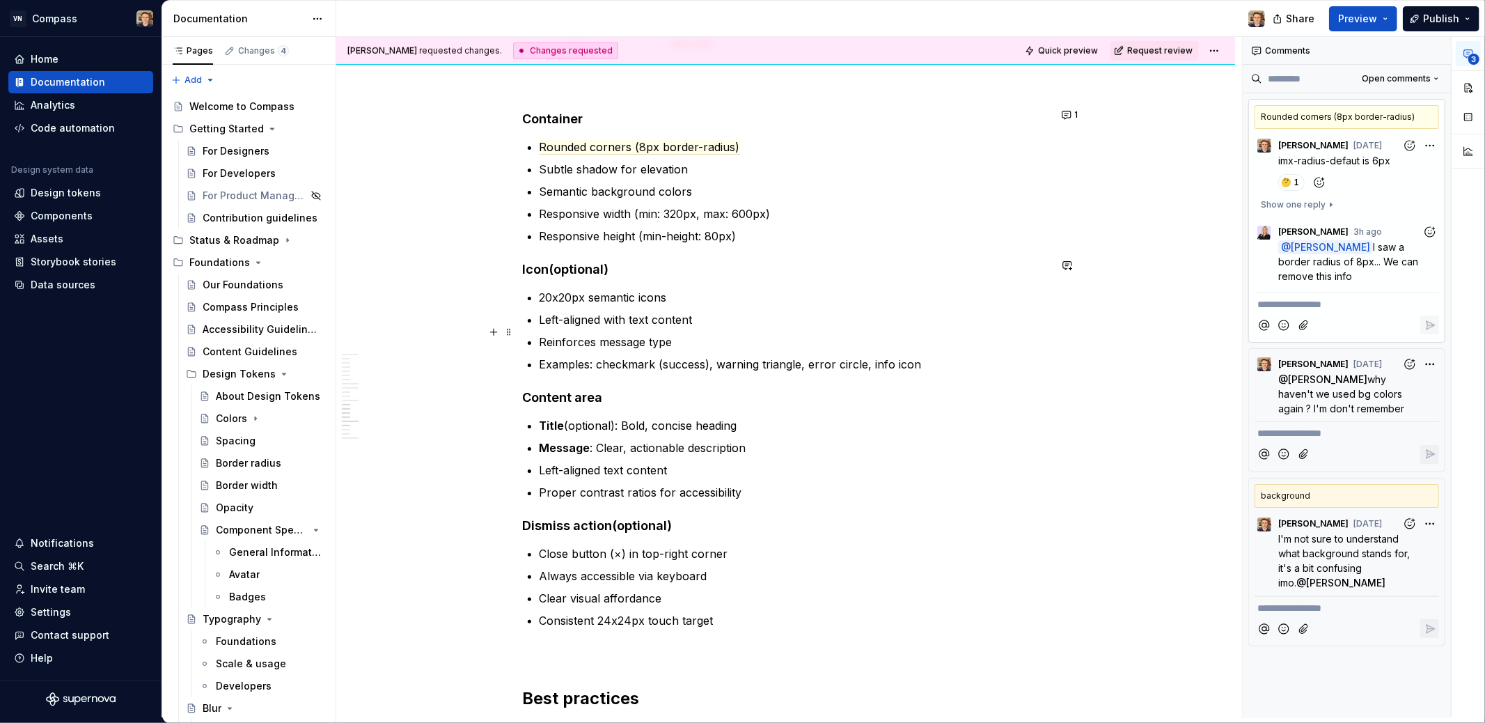
type textarea "*"
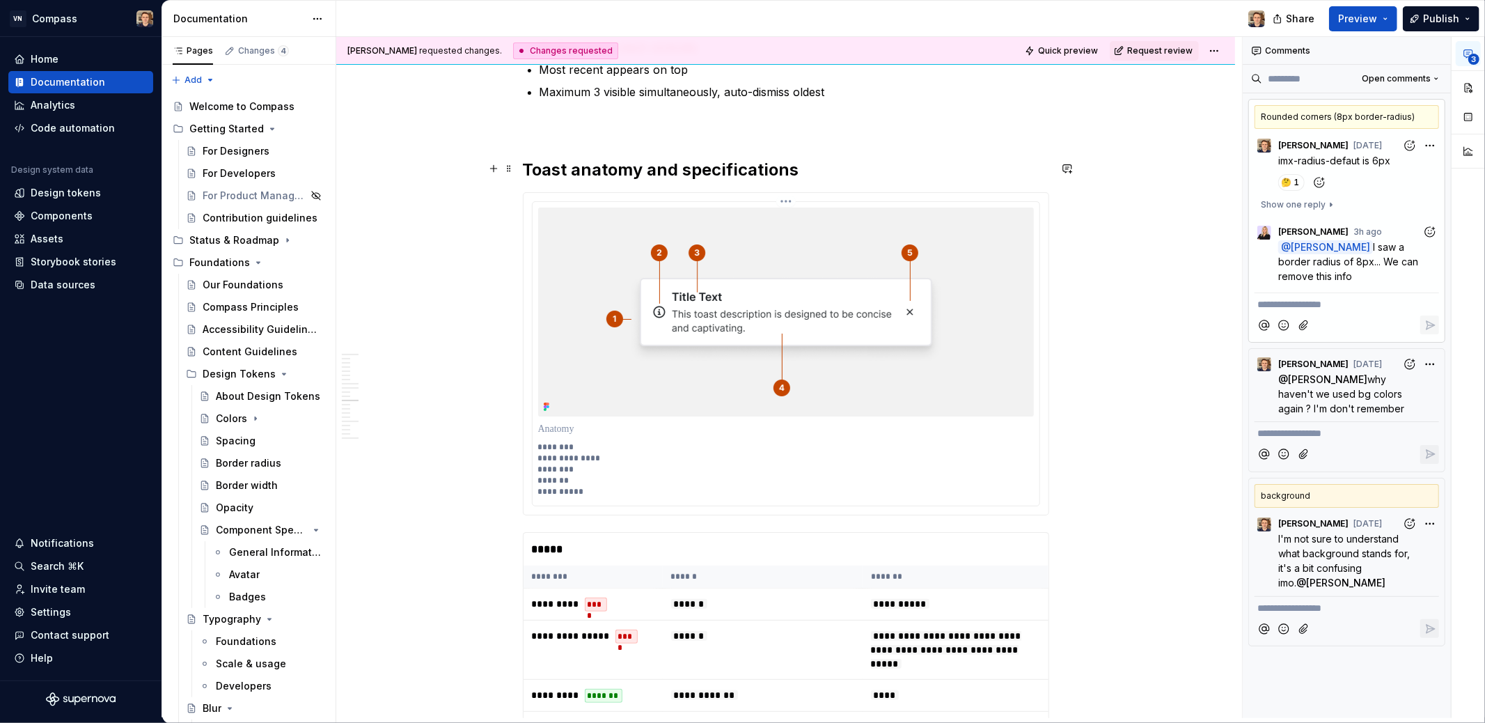
scroll to position [5063, 0]
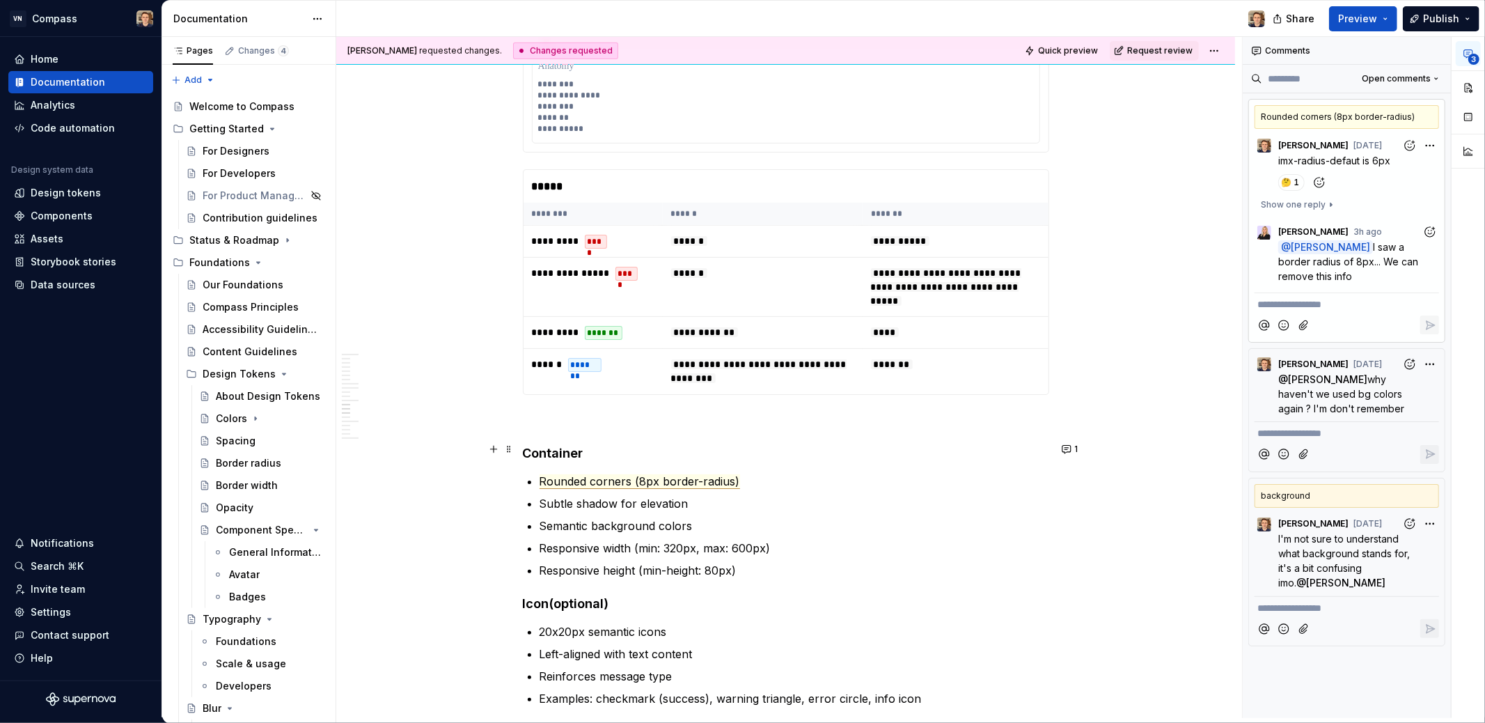
click at [617, 474] on span "Rounded corners (8px border-radius)" at bounding box center [640, 481] width 200 height 15
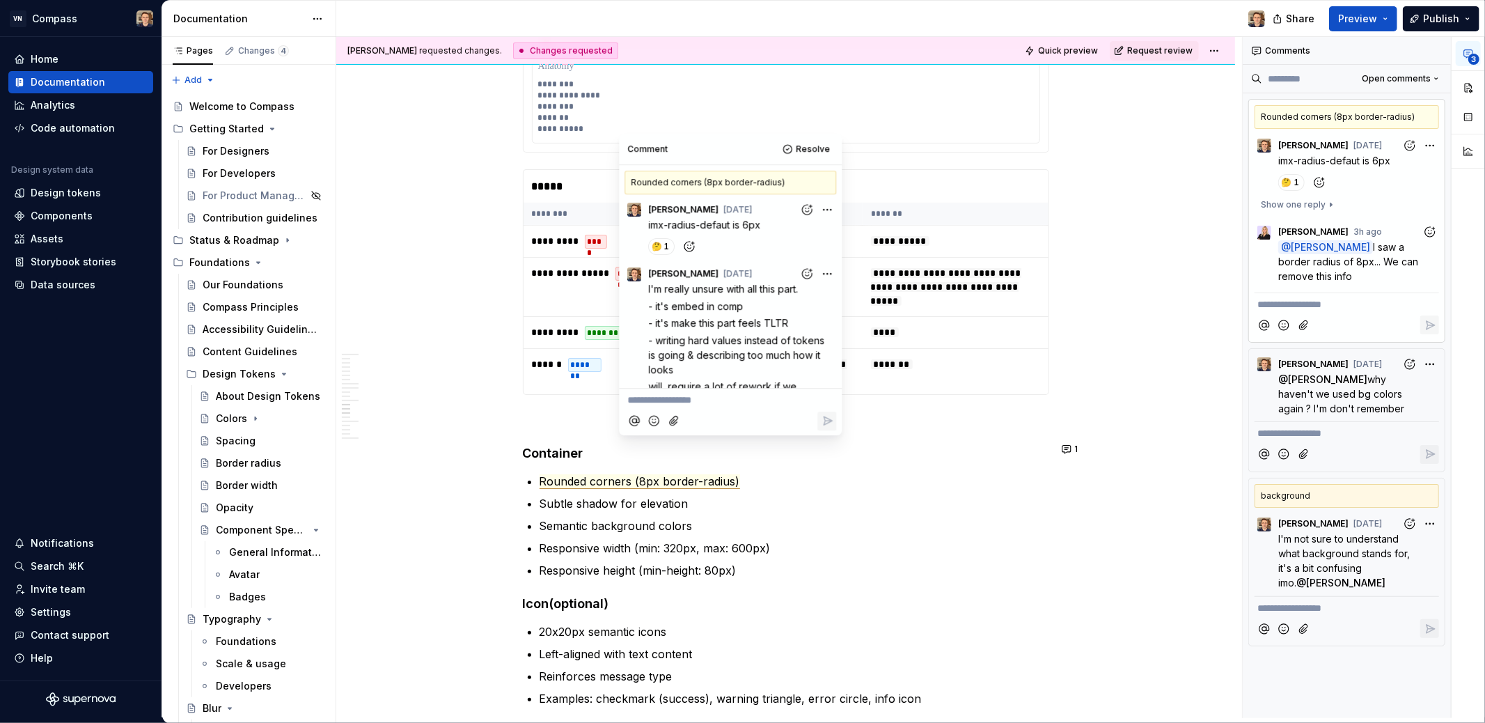
scroll to position [132, 0]
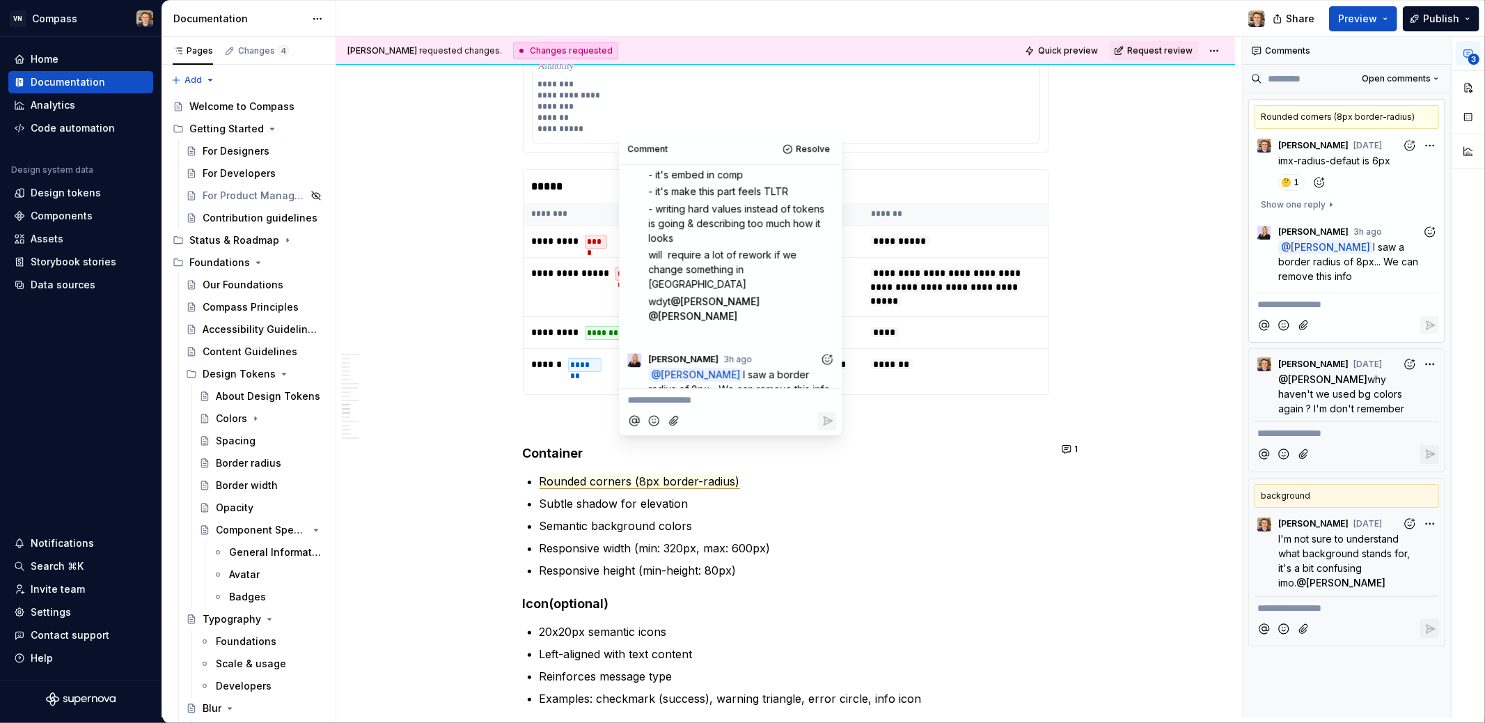
click at [709, 405] on p "**********" at bounding box center [730, 400] width 206 height 15
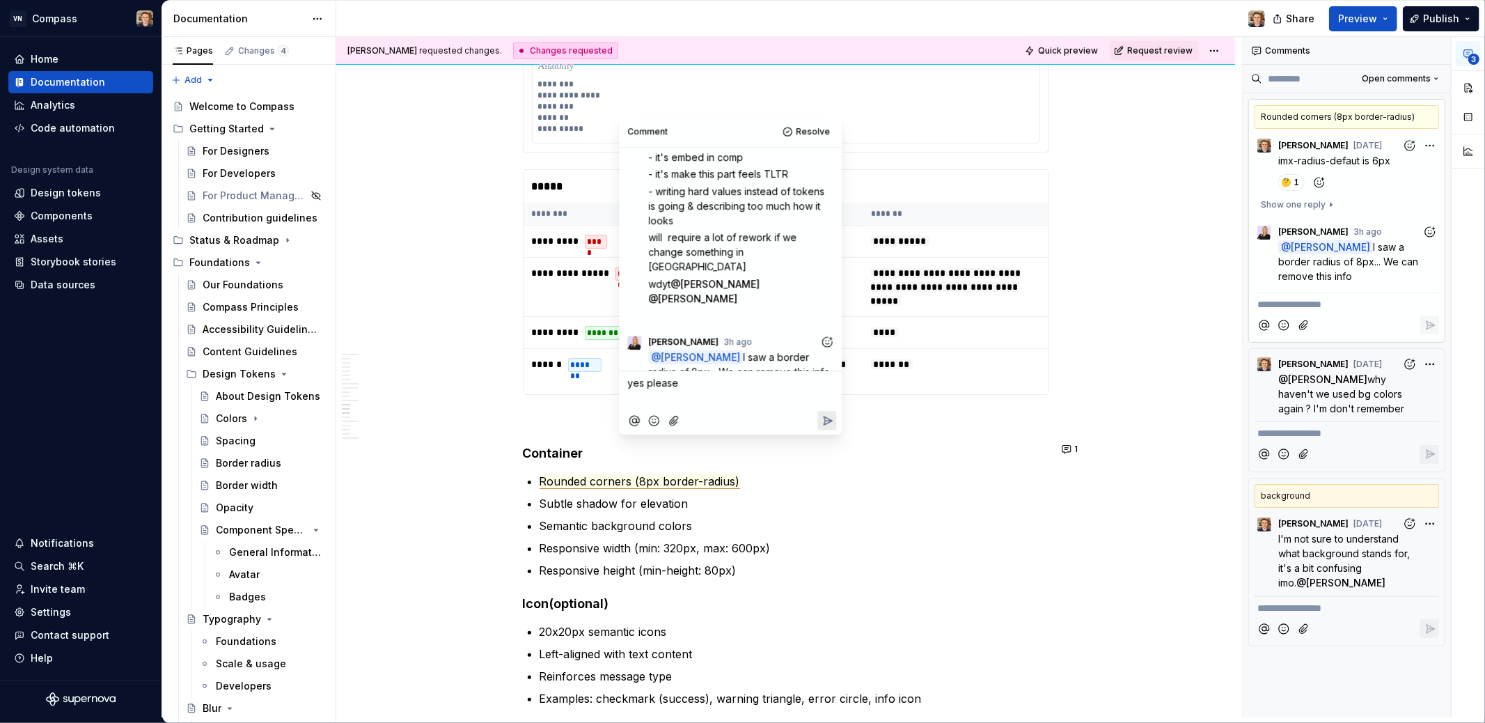
click at [825, 420] on icon "Reply" at bounding box center [827, 421] width 14 height 14
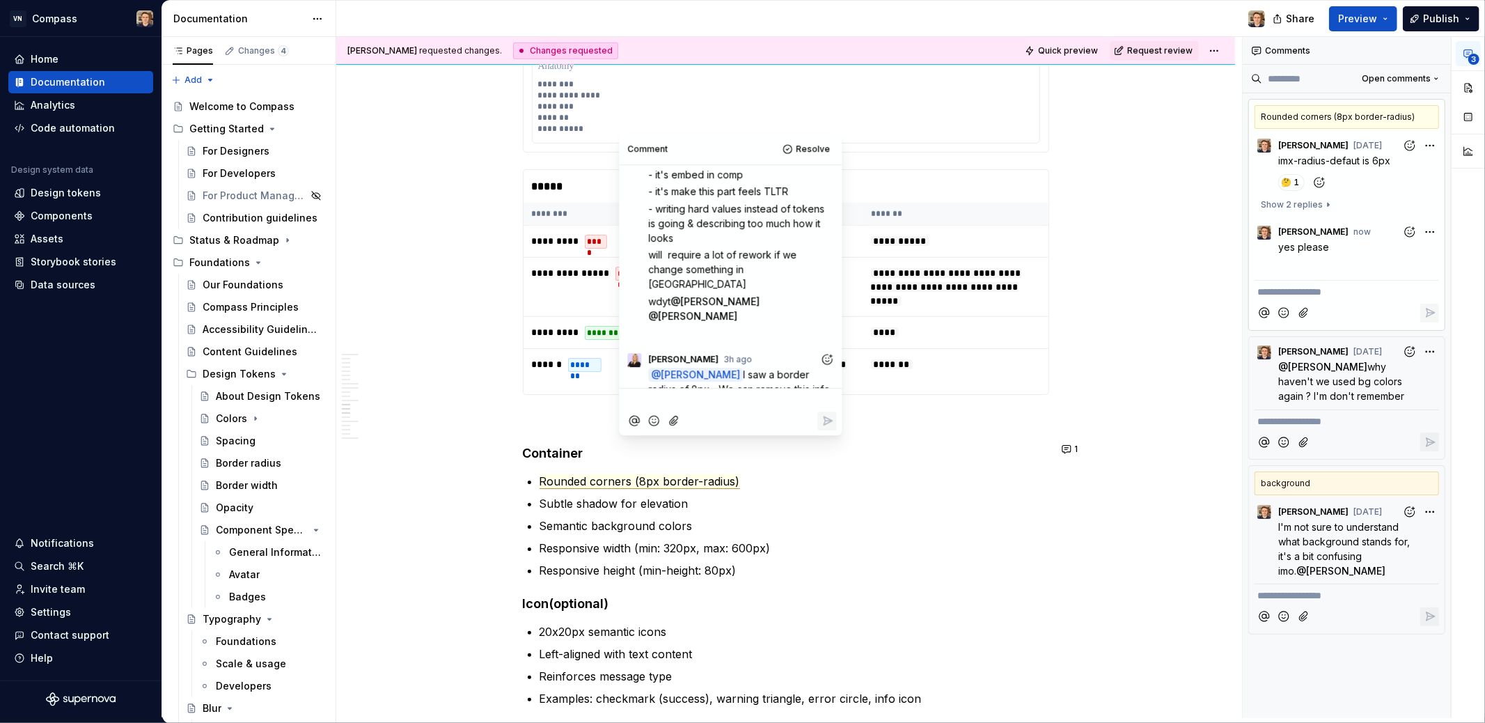
scroll to position [190, 0]
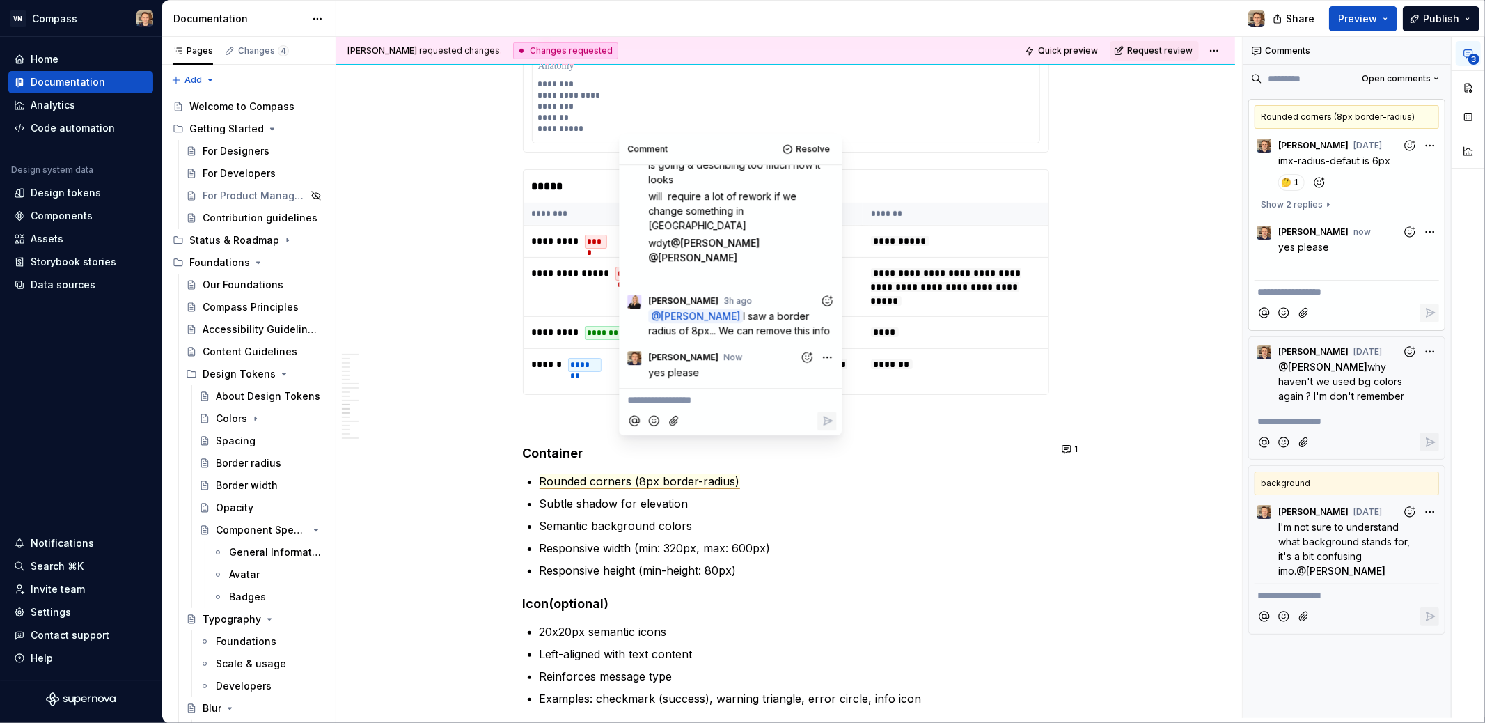
click at [738, 395] on p "**********" at bounding box center [730, 400] width 206 height 15
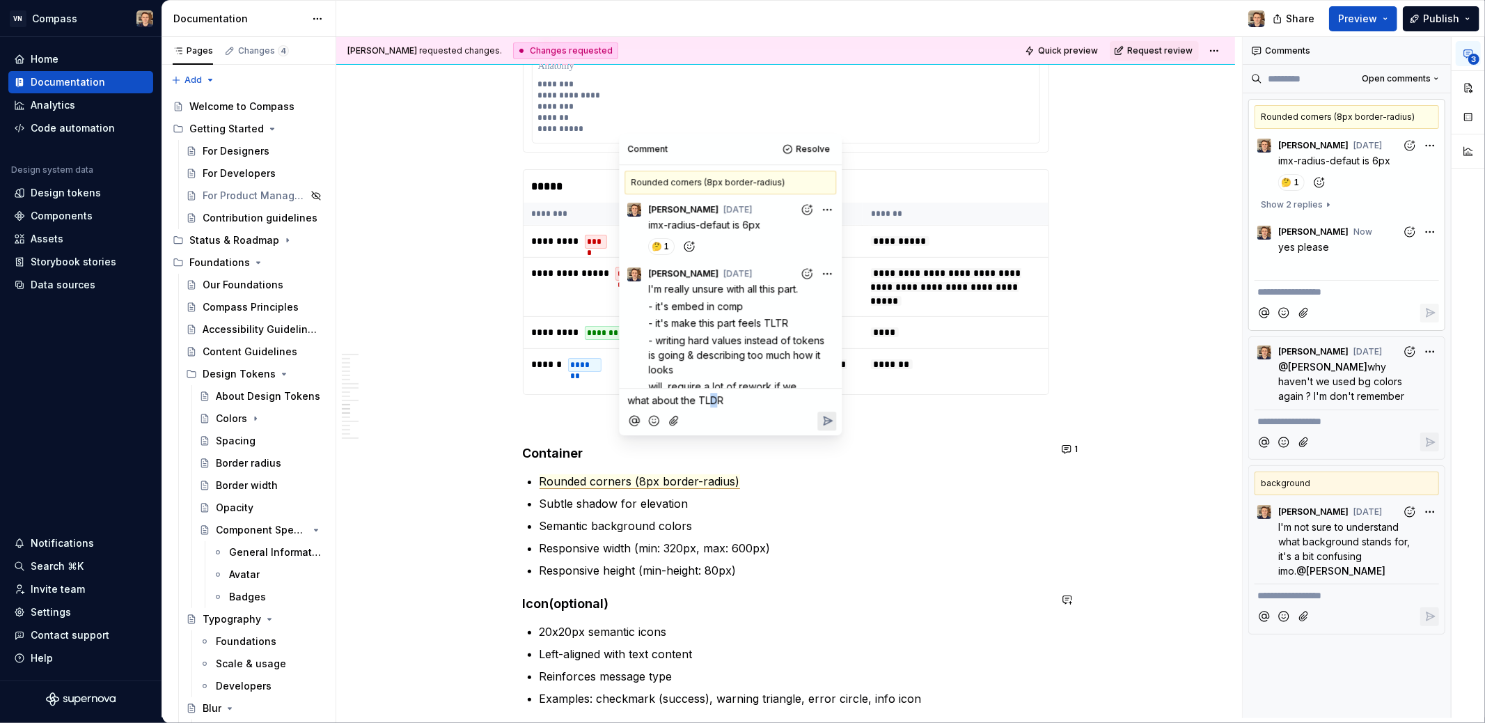
click at [717, 400] on span "what about the TLDR" at bounding box center [675, 400] width 96 height 12
click at [787, 407] on p "what about the TLTR" at bounding box center [730, 400] width 206 height 15
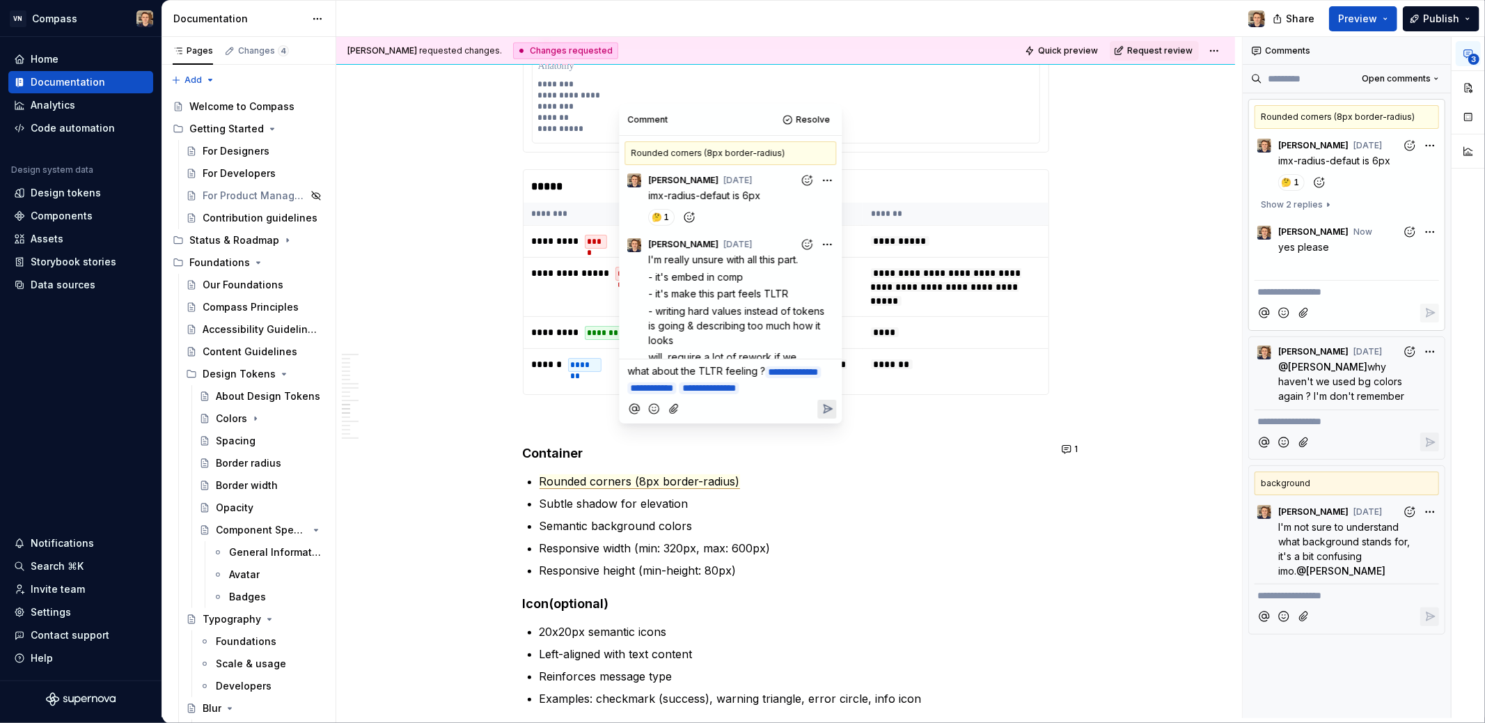
click at [829, 423] on div at bounding box center [730, 409] width 212 height 29
click at [828, 413] on icon "Reply" at bounding box center [828, 408] width 8 height 8
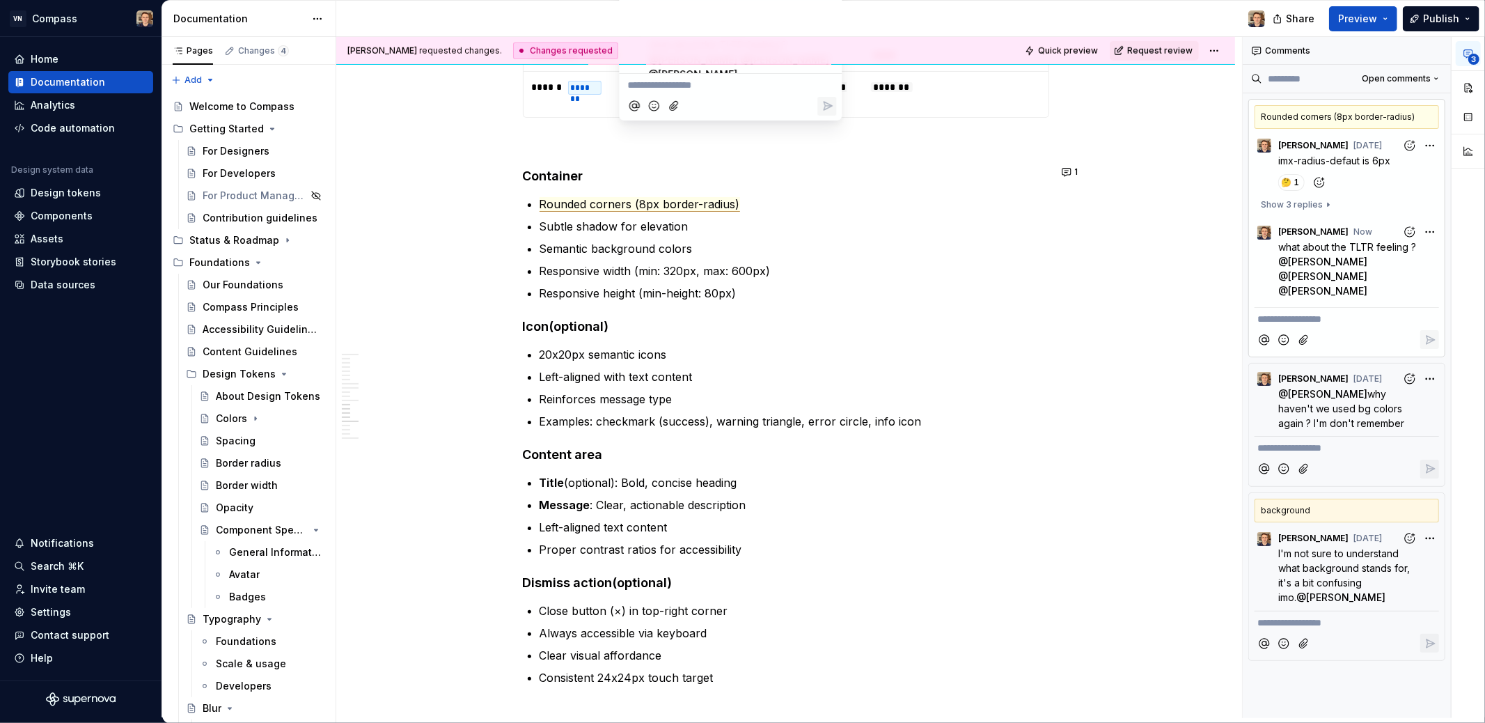
scroll to position [5704, 0]
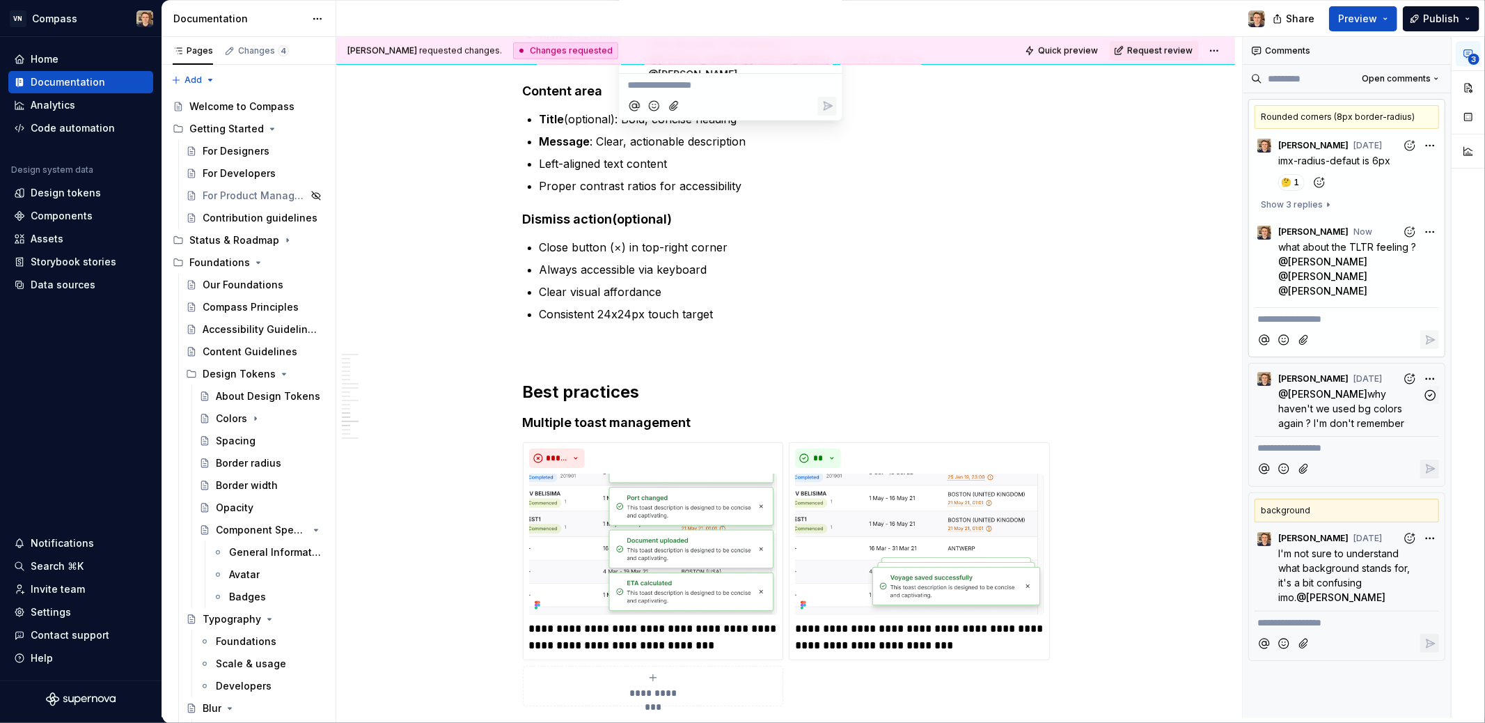
drag, startPoint x: 1351, startPoint y: 384, endPoint x: 1355, endPoint y: 390, distance: 7.9
click at [1351, 388] on span "why haven't we used bg colors again ? I'm don't remember" at bounding box center [1341, 408] width 127 height 41
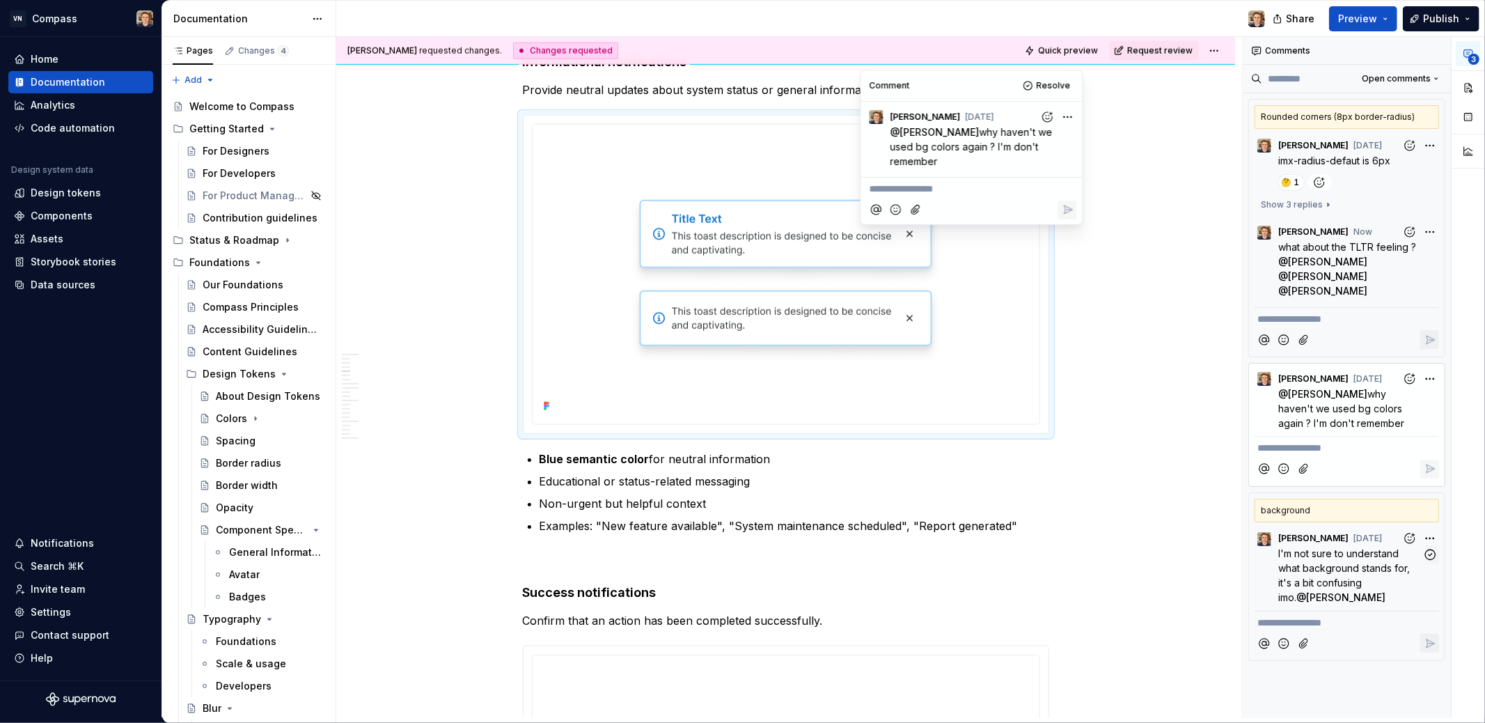
scroll to position [1112, 0]
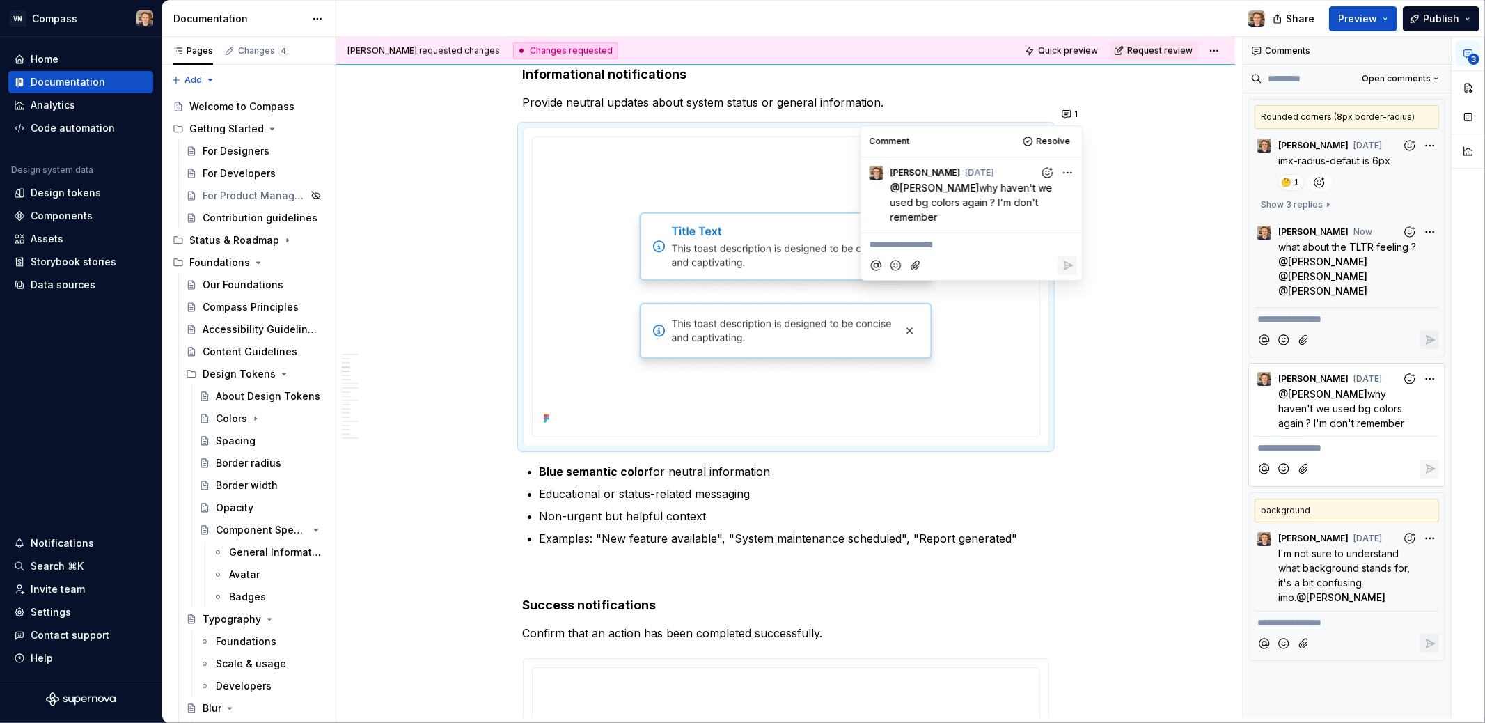
click at [915, 246] on p "**********" at bounding box center [972, 244] width 205 height 15
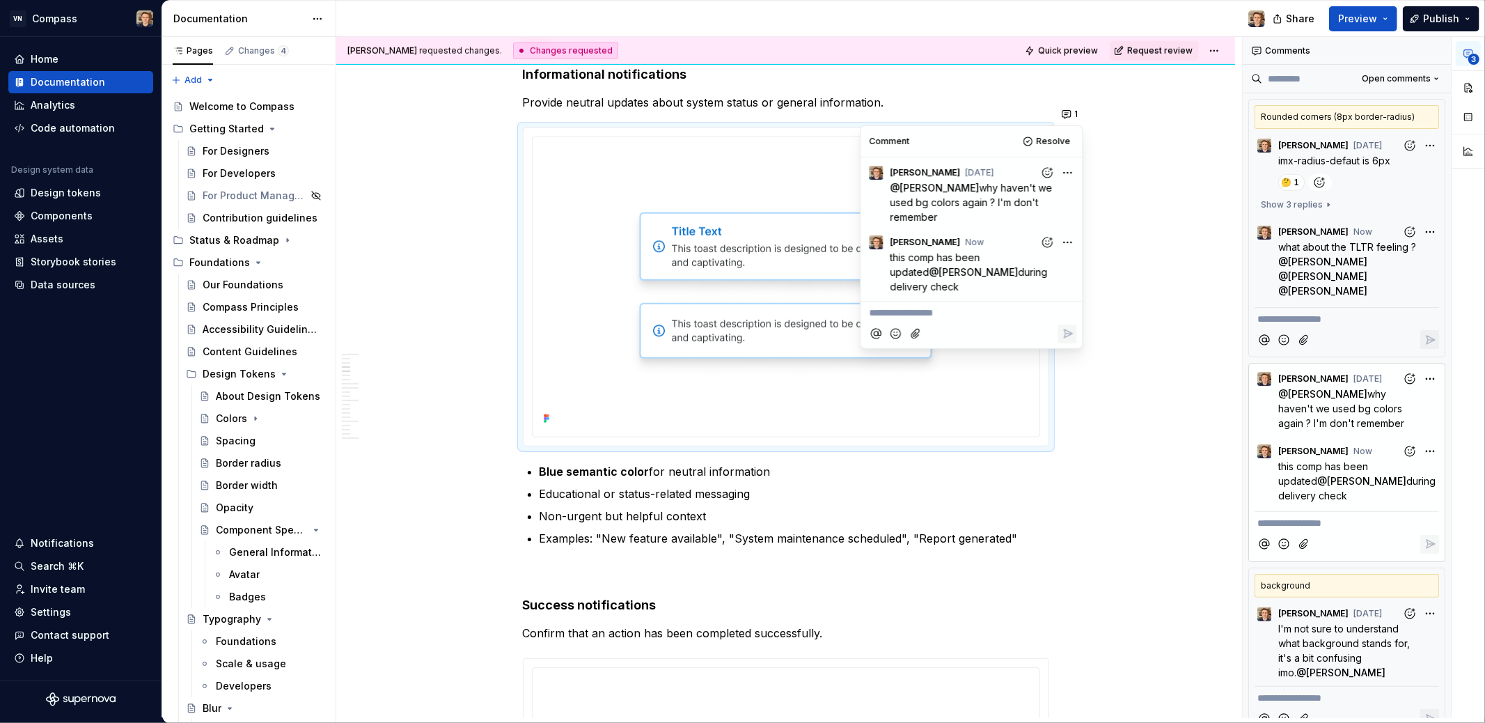
scroll to position [4, 0]
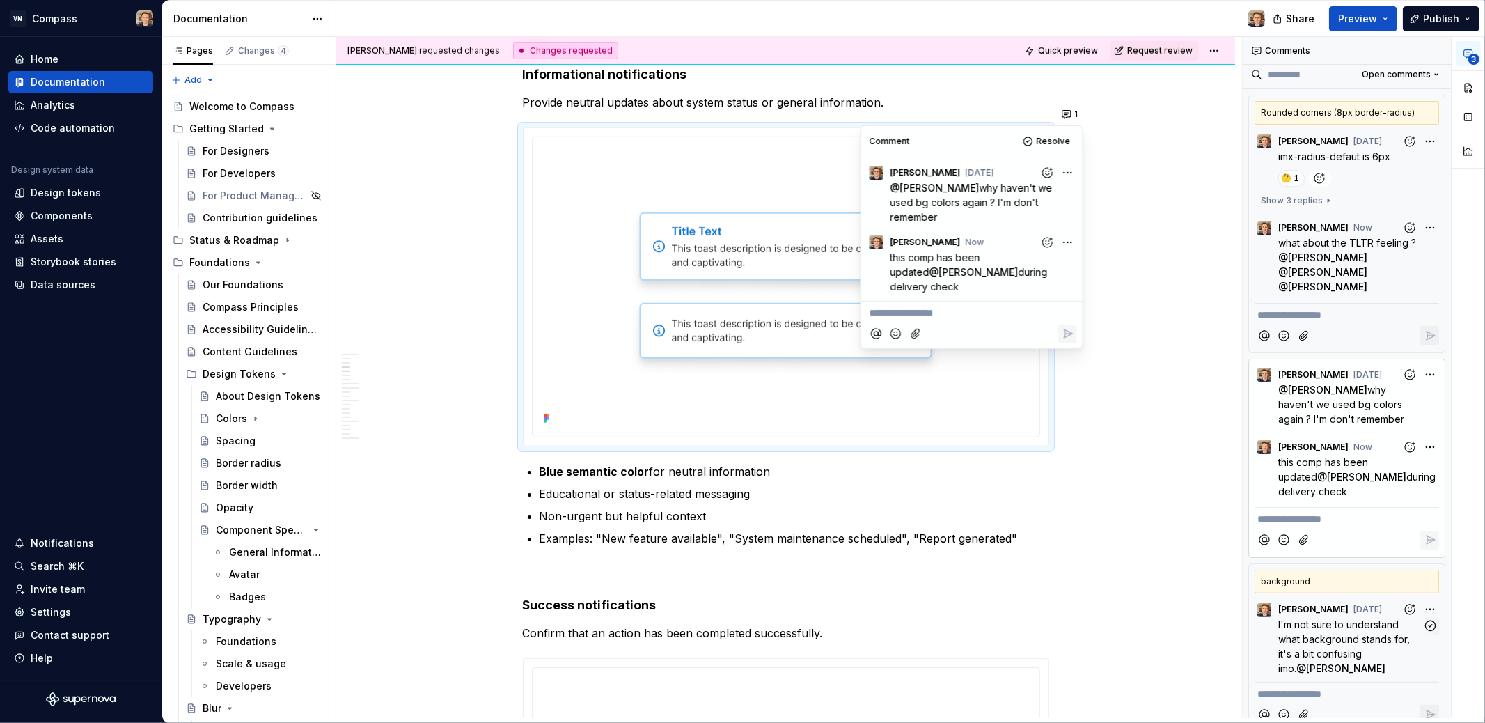
click at [1364, 617] on p "I'm not sure to understand what background stands for, it's a bit confusing imo…" at bounding box center [1350, 646] width 144 height 58
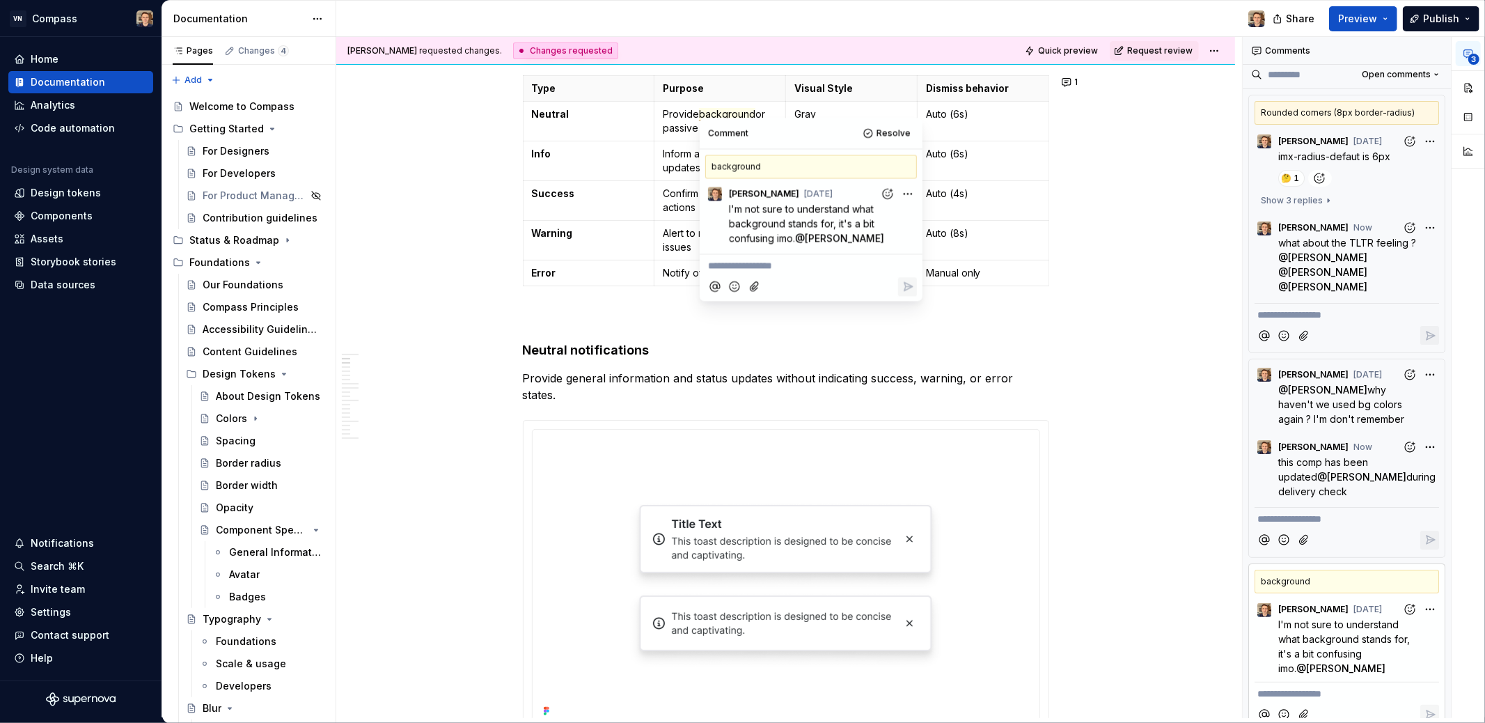
drag, startPoint x: 1359, startPoint y: 469, endPoint x: 1361, endPoint y: 456, distance: 13.4
click at [1359, 469] on p "this comp has been updated @ Kristina Gudim during delivery check" at bounding box center [1358, 477] width 161 height 44
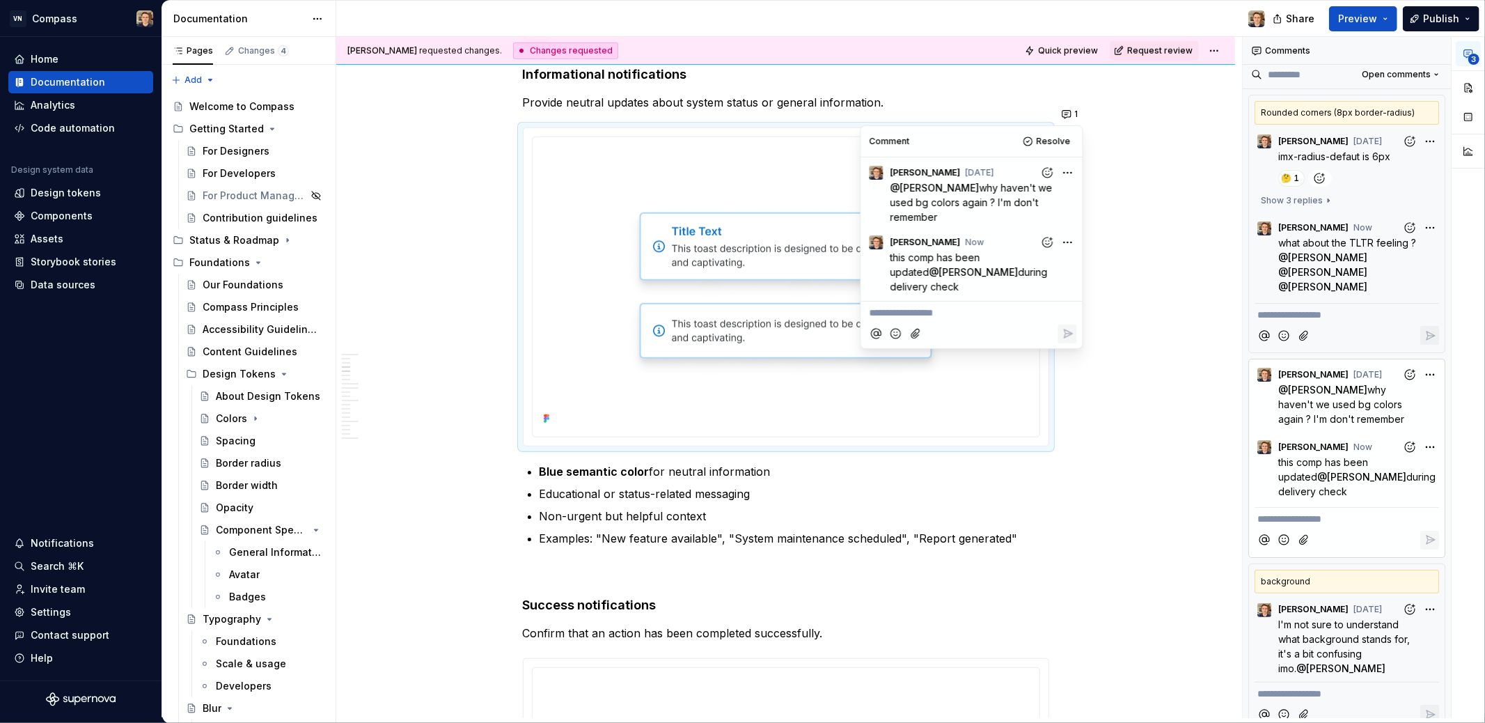
click at [1344, 244] on span "what about the TLTR feeling ?" at bounding box center [1347, 243] width 138 height 12
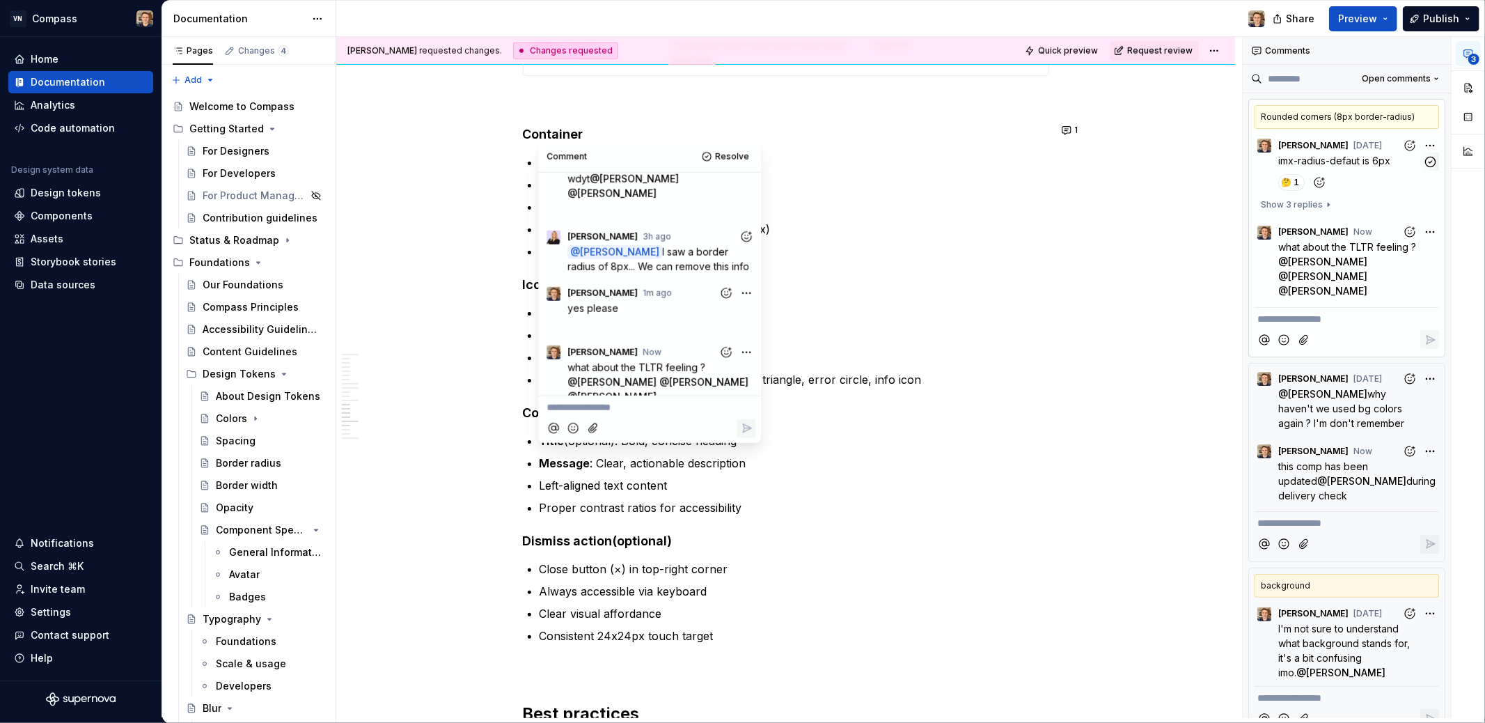
scroll to position [5397, 0]
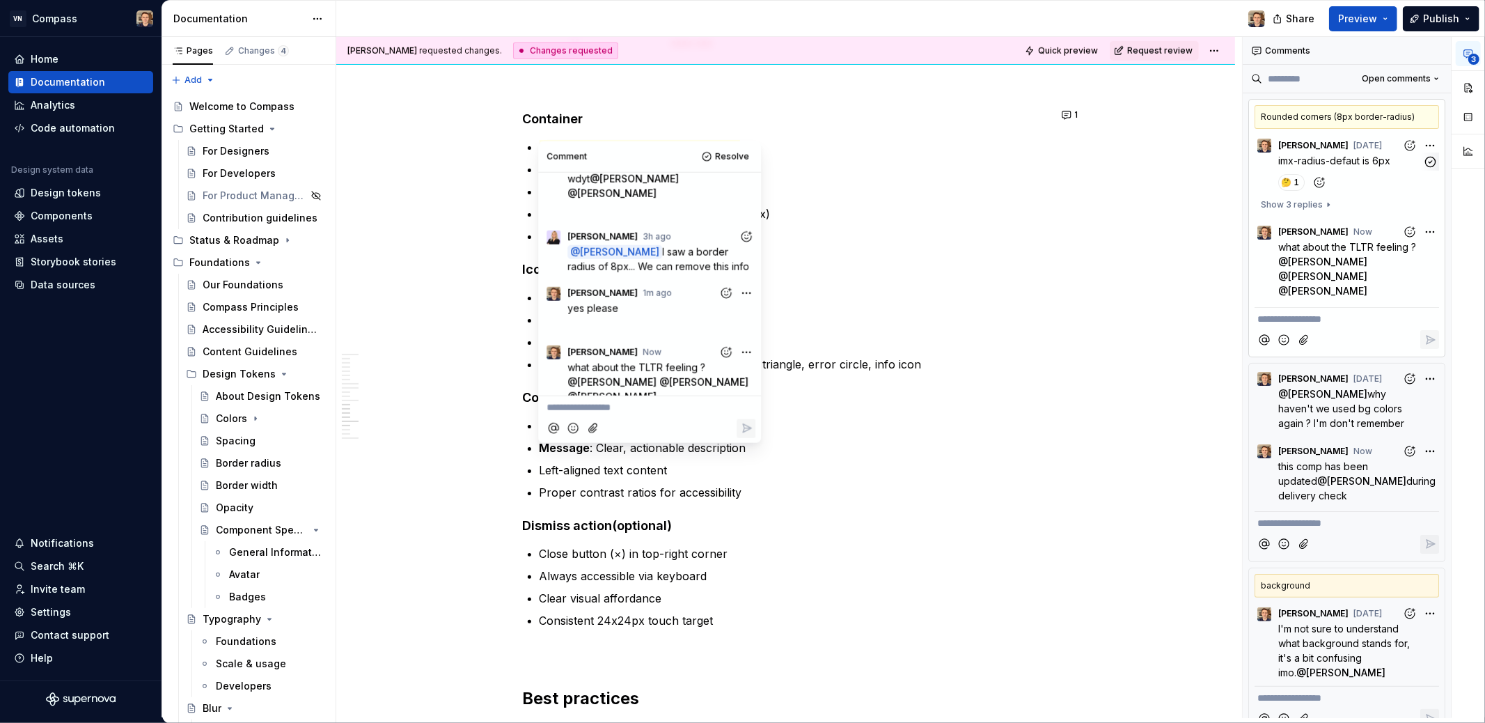
click at [1342, 167] on div "imx-radius-defaut is 6px 🤔 1" at bounding box center [1346, 172] width 184 height 38
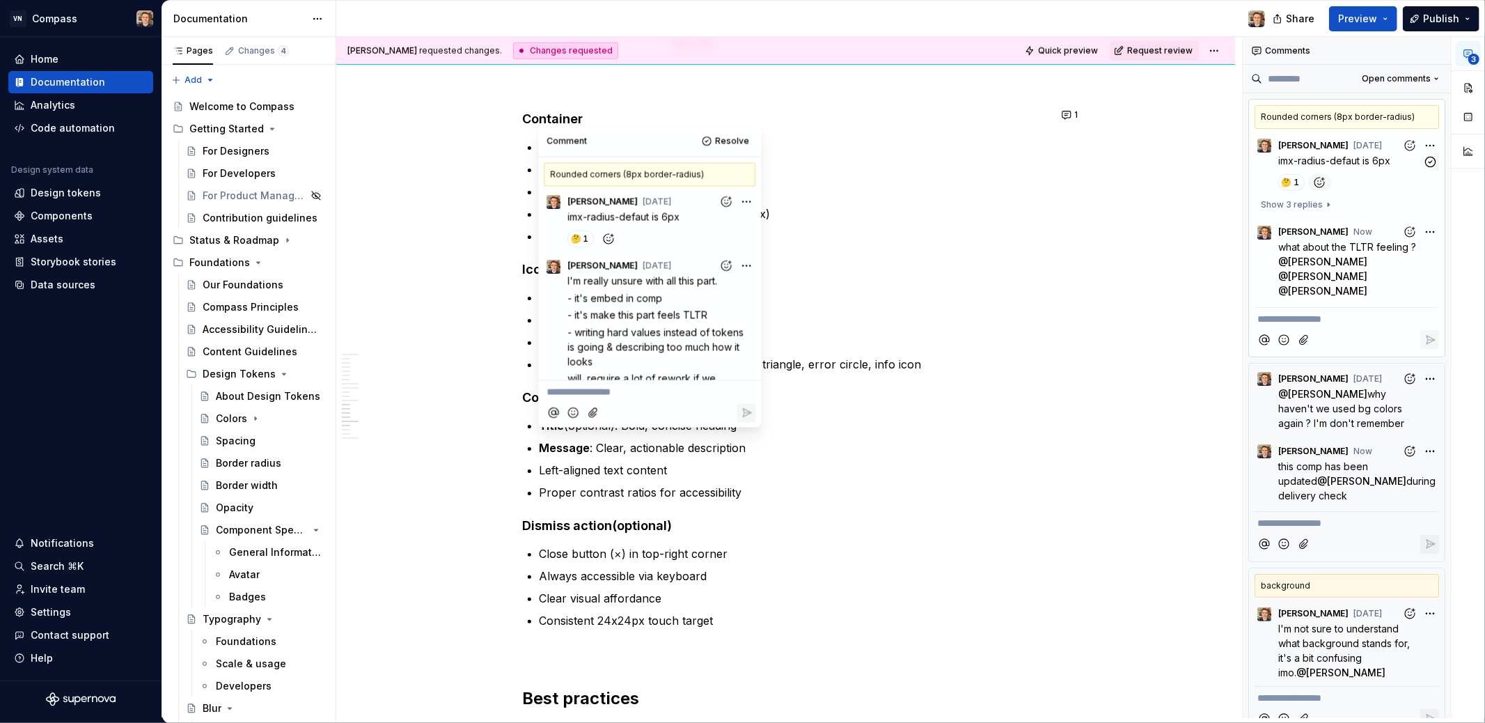
scroll to position [262, 0]
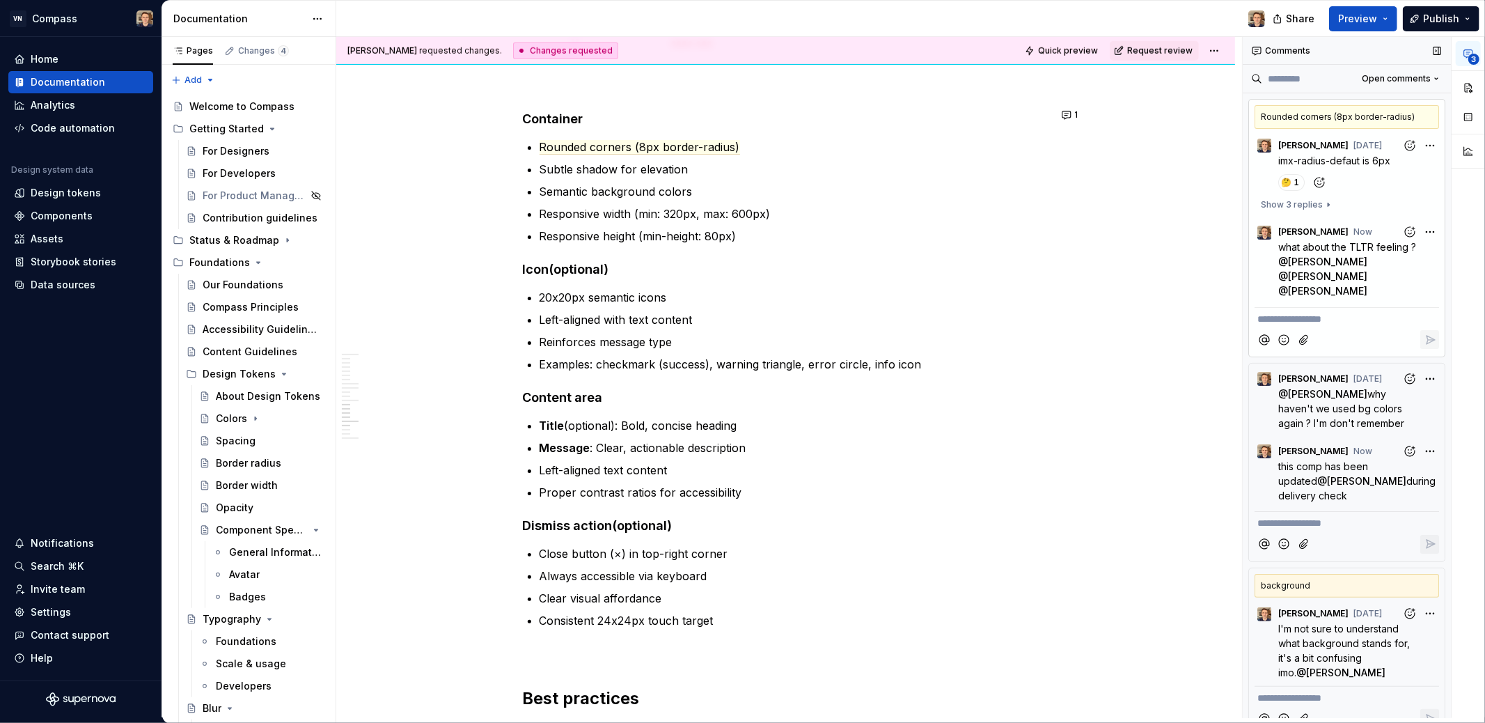
click at [1282, 47] on div "Comments" at bounding box center [1347, 51] width 208 height 28
click at [60, 544] on div "Notifications" at bounding box center [62, 543] width 63 height 14
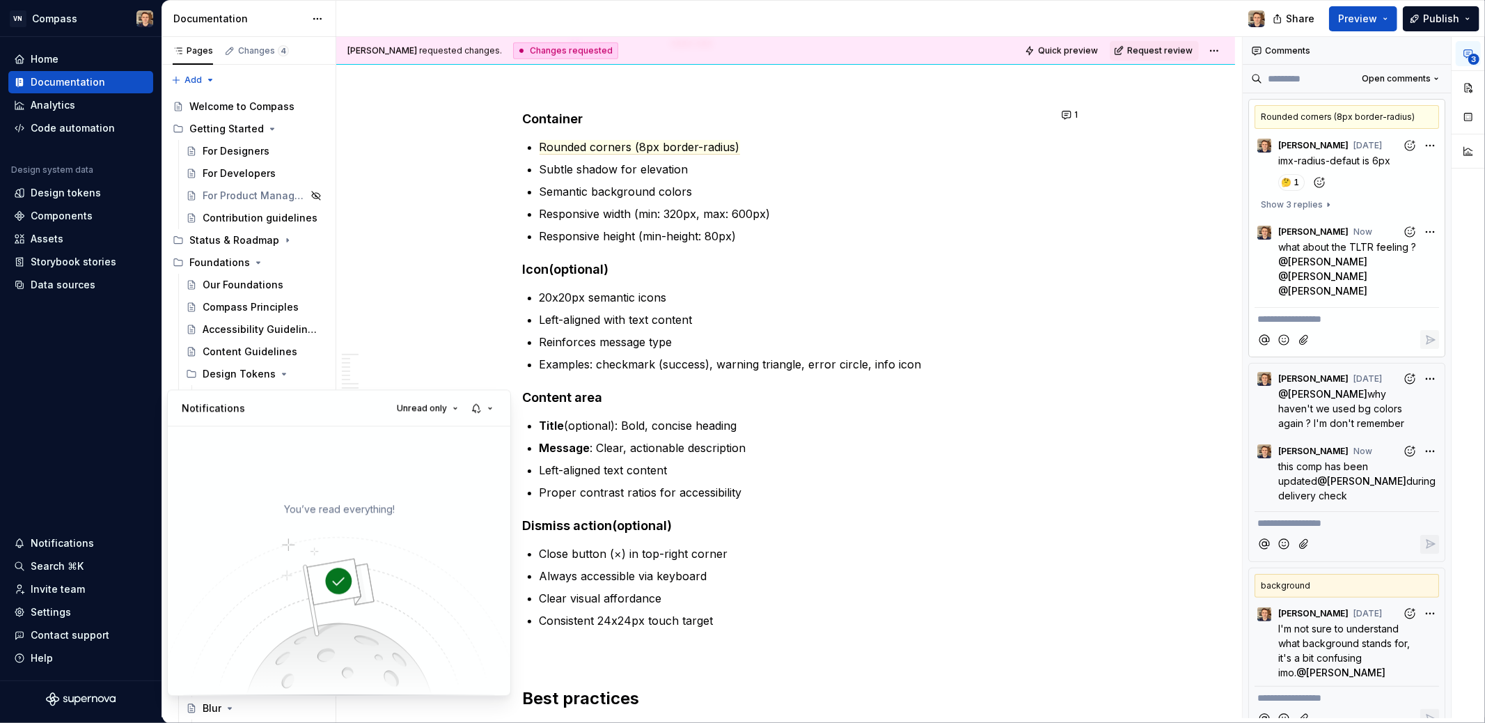
click at [254, 410] on div "Notifications Unread only" at bounding box center [339, 408] width 343 height 36
click at [253, 407] on div "Notifications Unread only" at bounding box center [339, 408] width 343 height 36
type textarea "*"
